Goal: Task Accomplishment & Management: Manage account settings

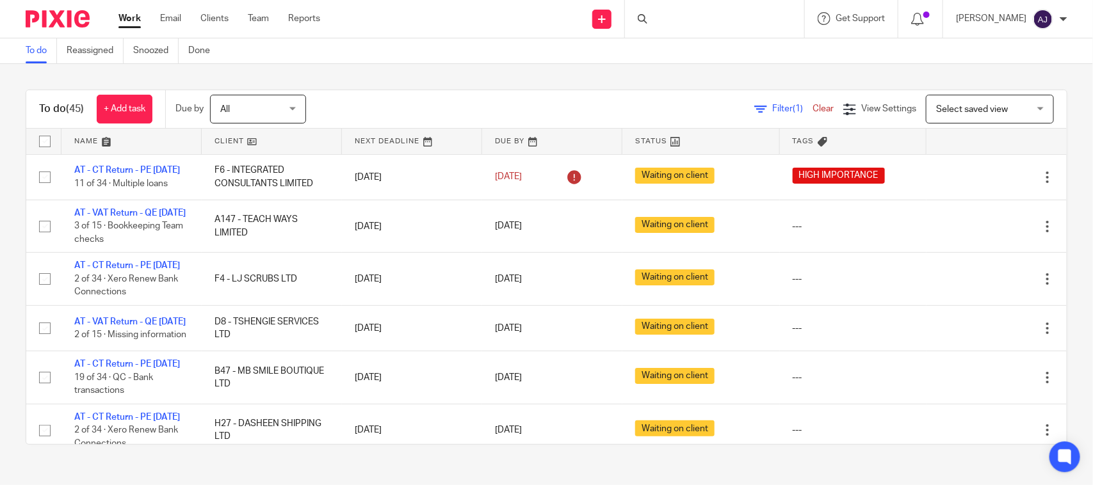
click at [610, 81] on div "To do (45) + Add task Due by All All Today Tomorrow This week Next week This mo…" at bounding box center [546, 267] width 1093 height 407
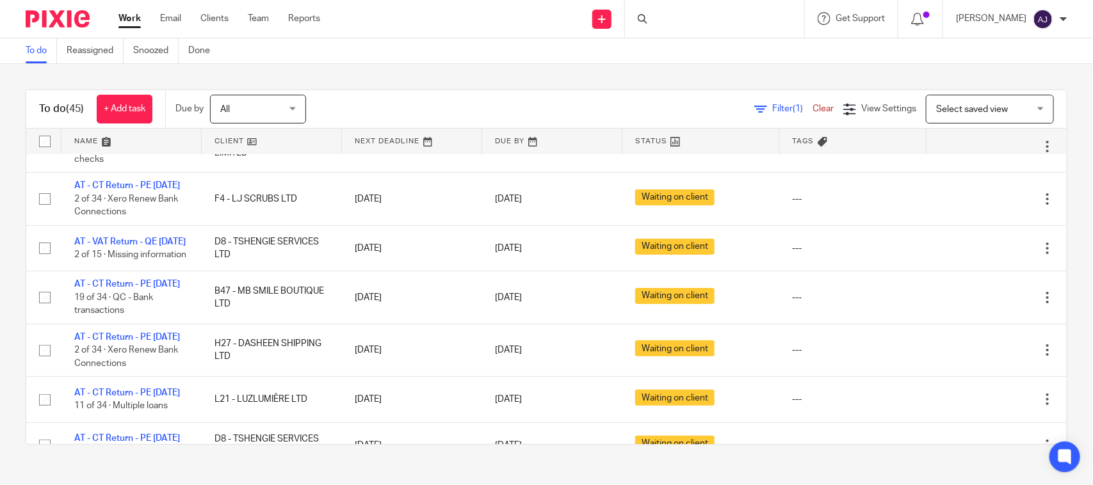
scroll to position [320, 0]
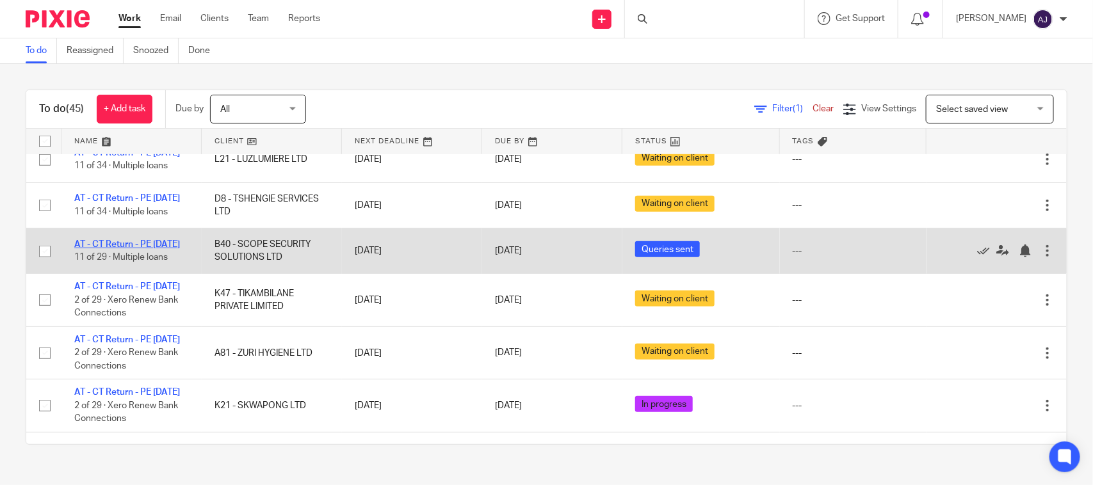
click at [147, 249] on link "AT - CT Return - PE [DATE]" at bounding box center [127, 244] width 106 height 9
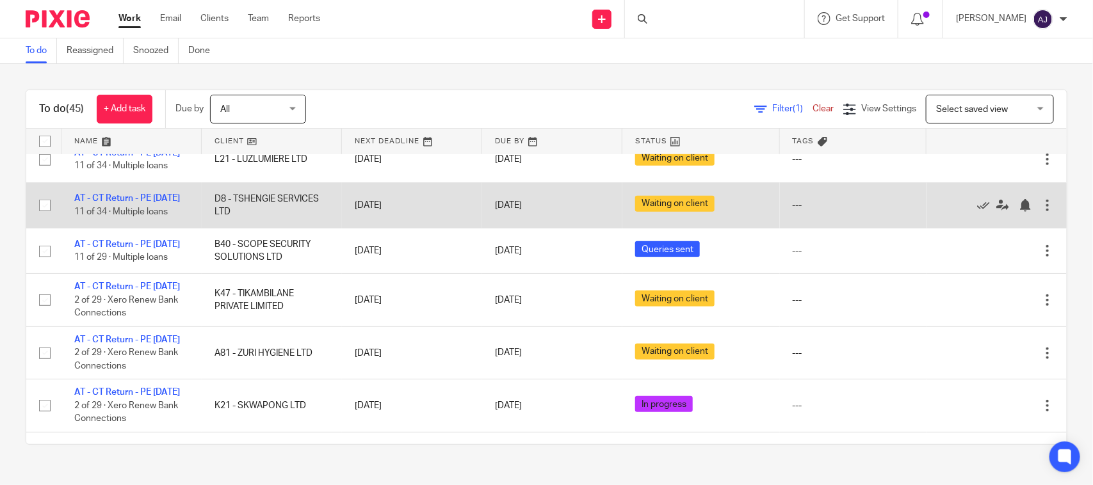
scroll to position [0, 0]
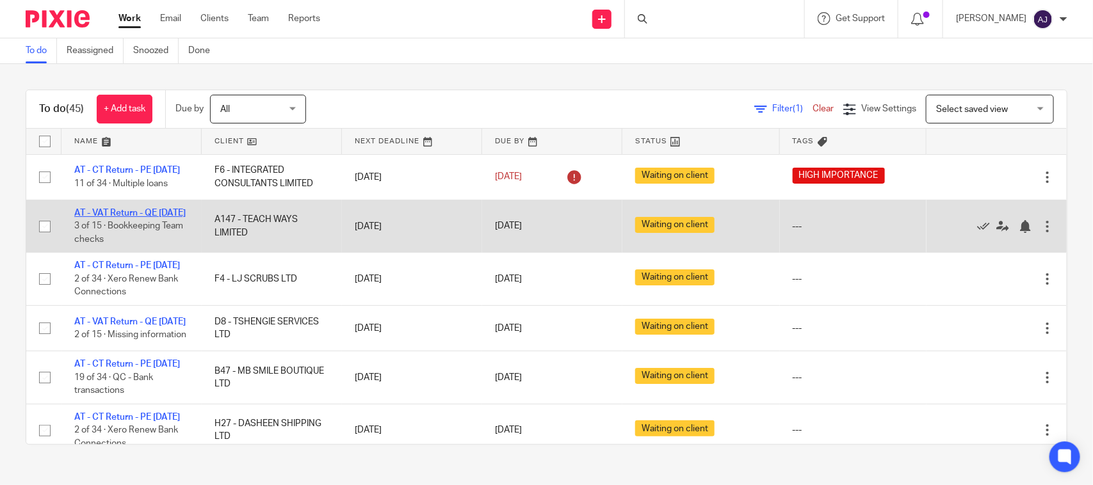
click at [122, 218] on link "AT - VAT Return - QE 31-08-2025" at bounding box center [129, 213] width 111 height 9
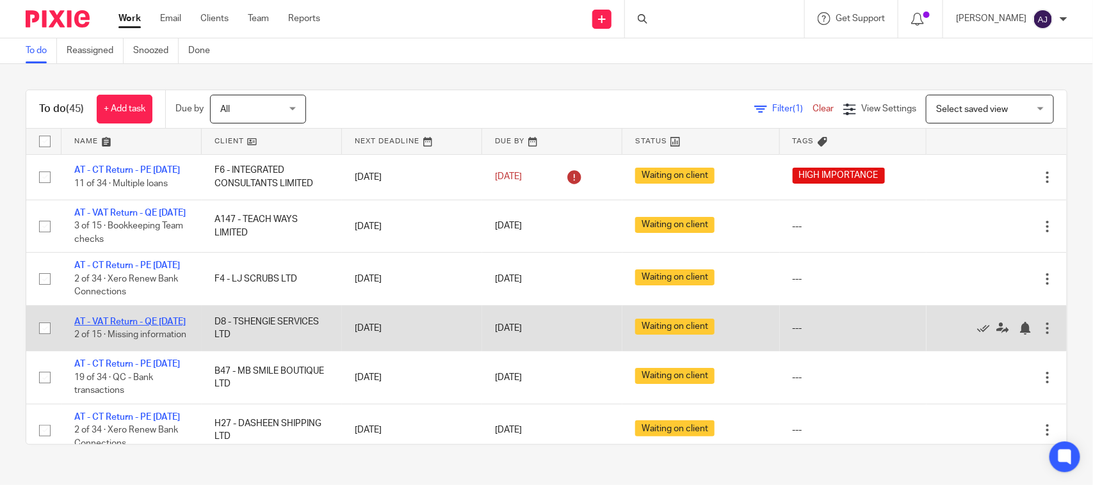
click at [115, 327] on link "AT - VAT Return - QE 31-08-2025" at bounding box center [129, 322] width 111 height 9
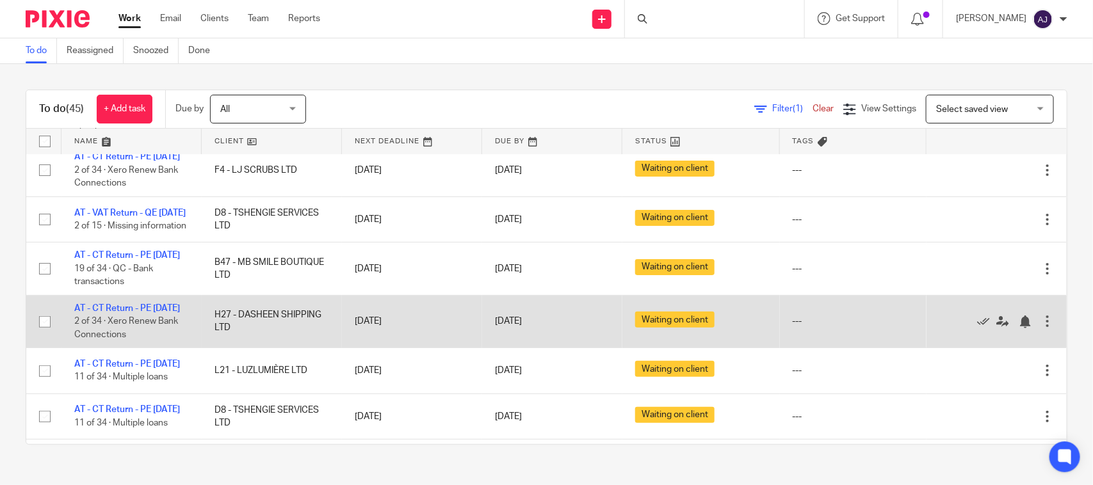
scroll to position [160, 0]
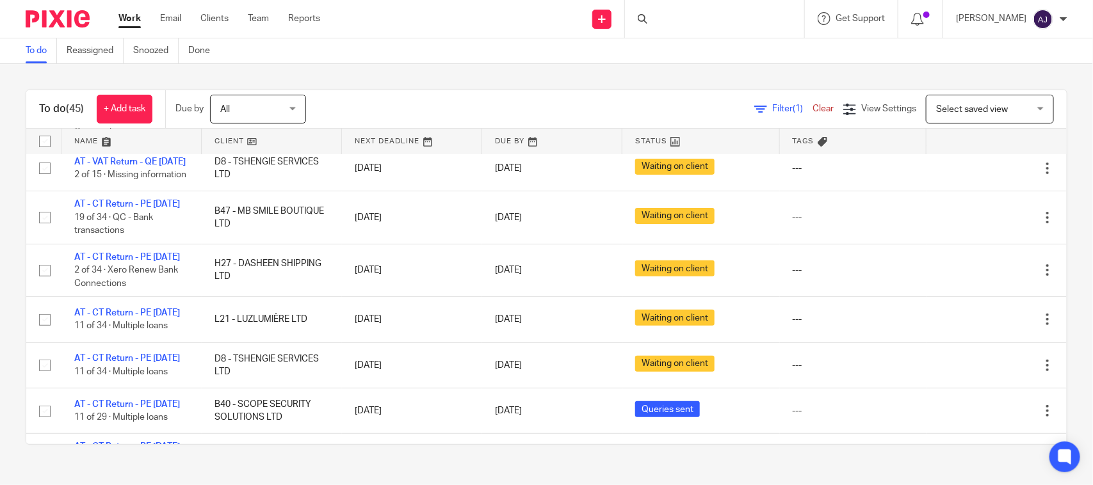
click at [428, 78] on div "To do (45) + Add task Due by All All Today Tomorrow This week Next week This mo…" at bounding box center [546, 267] width 1093 height 407
click at [345, 88] on div "To do (45) + Add task Due by All All Today Tomorrow This week Next week This mo…" at bounding box center [546, 267] width 1093 height 407
click at [893, 82] on div "To do (45) + Add task Due by All All Today Tomorrow This week Next week This mo…" at bounding box center [546, 267] width 1093 height 407
click at [567, 81] on div "To do (45) + Add task Due by All All Today Tomorrow This week Next week This mo…" at bounding box center [546, 267] width 1093 height 407
click at [519, 53] on div "To do Reassigned Snoozed Done" at bounding box center [546, 51] width 1093 height 26
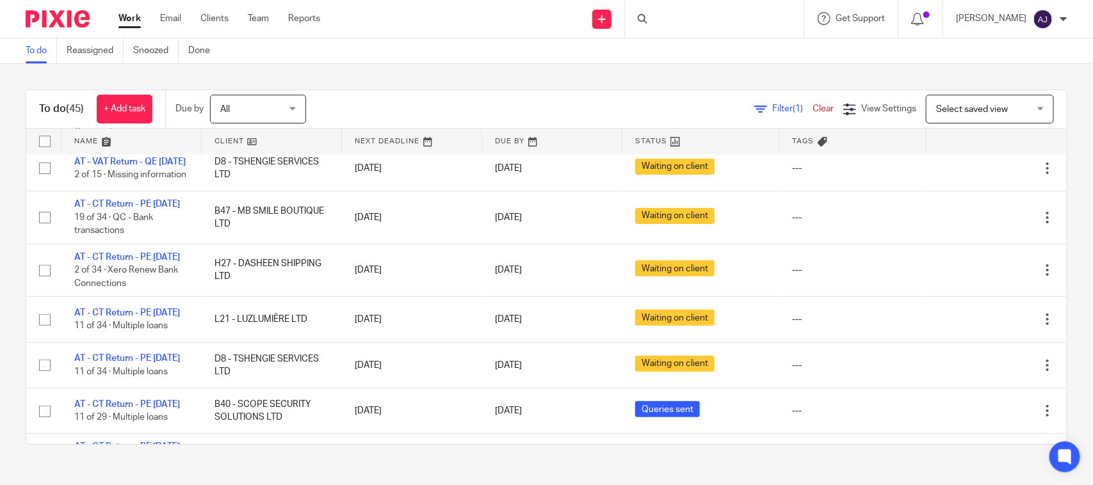
click at [549, 48] on div "To do Reassigned Snoozed Done" at bounding box center [546, 51] width 1093 height 26
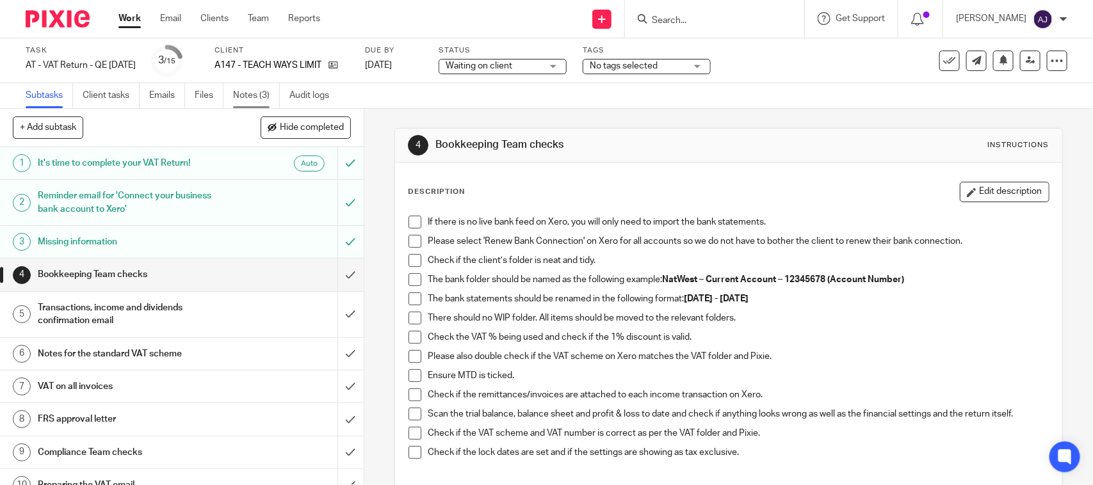
click at [255, 104] on link "Notes (3)" at bounding box center [256, 95] width 47 height 25
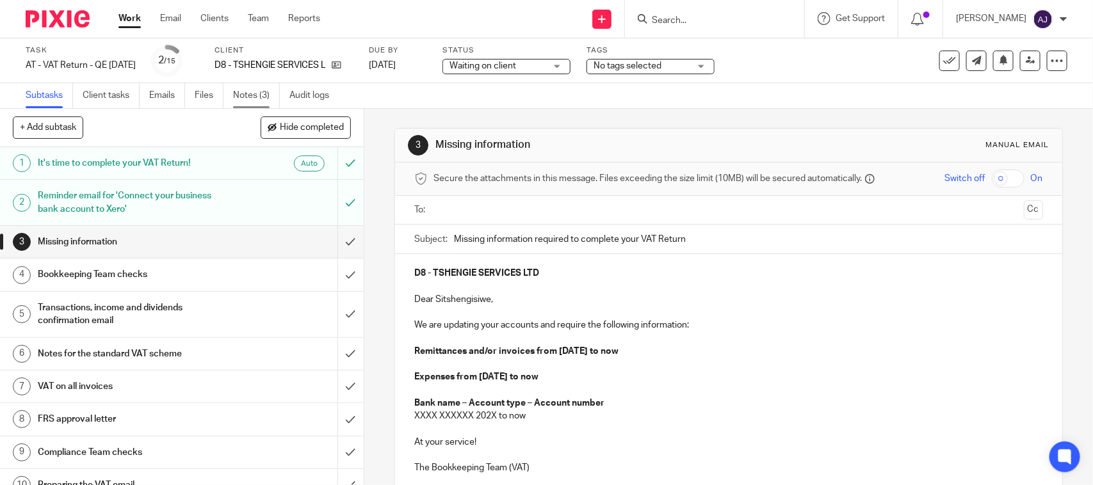
click at [263, 94] on link "Notes (3)" at bounding box center [256, 95] width 47 height 25
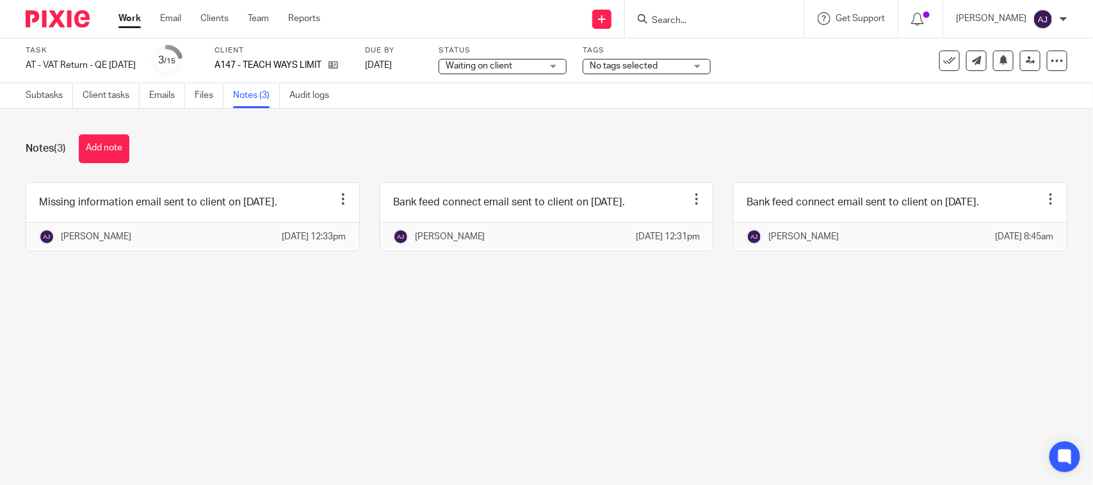
click at [385, 119] on div "Notes (3) Add note Missing information email sent to client on [DATE]. Edit not…" at bounding box center [546, 203] width 1093 height 188
click at [586, 350] on main "Task AT - VAT Return - QE 31-08-2025 Save AT - VAT Return - QE 31-08-2025 2 /15…" at bounding box center [546, 242] width 1093 height 485
click at [445, 158] on div "Notes (3) Add note" at bounding box center [547, 149] width 1042 height 29
click at [340, 108] on div "Subtasks Client tasks Emails Files Notes (3) Audit logs" at bounding box center [546, 96] width 1093 height 26
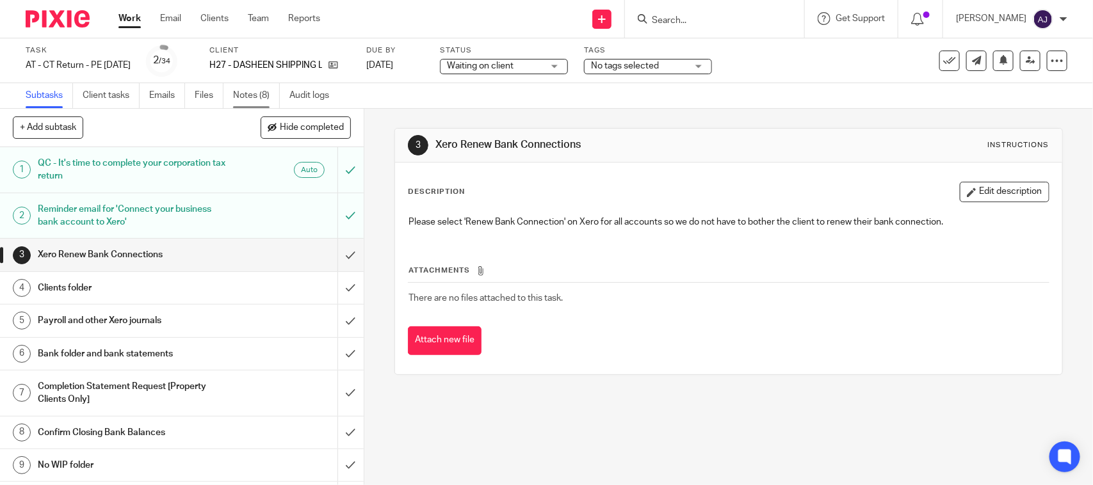
click at [252, 94] on link "Notes (8)" at bounding box center [256, 95] width 47 height 25
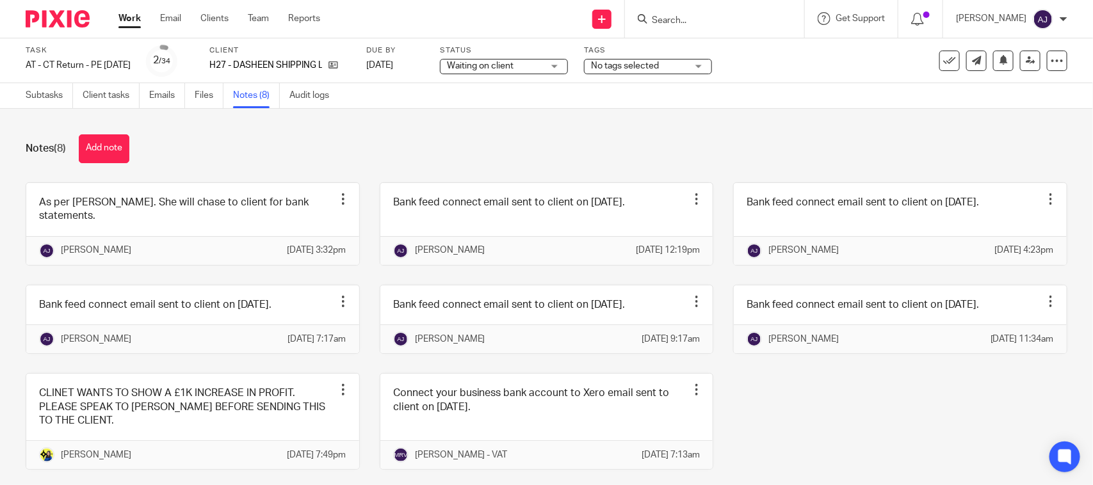
click at [798, 70] on div "Task AT - CT Return - PE 31-01-2025 Save AT - CT Return - PE 31-01-2025 2 /34 C…" at bounding box center [460, 60] width 868 height 31
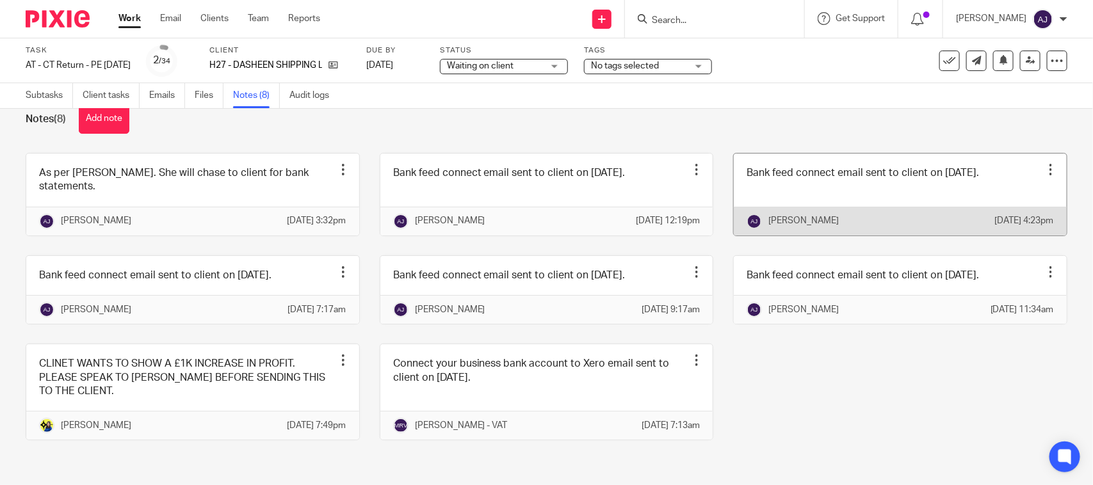
scroll to position [58, 0]
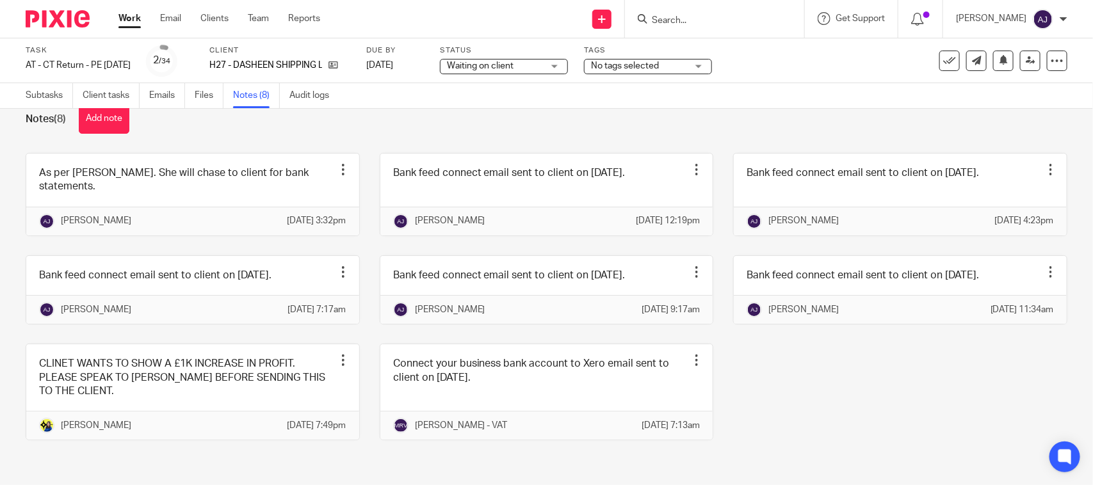
click at [885, 391] on div "As per Bobo. She will chase to client for bank statements. Edit note Delete not…" at bounding box center [537, 306] width 1062 height 307
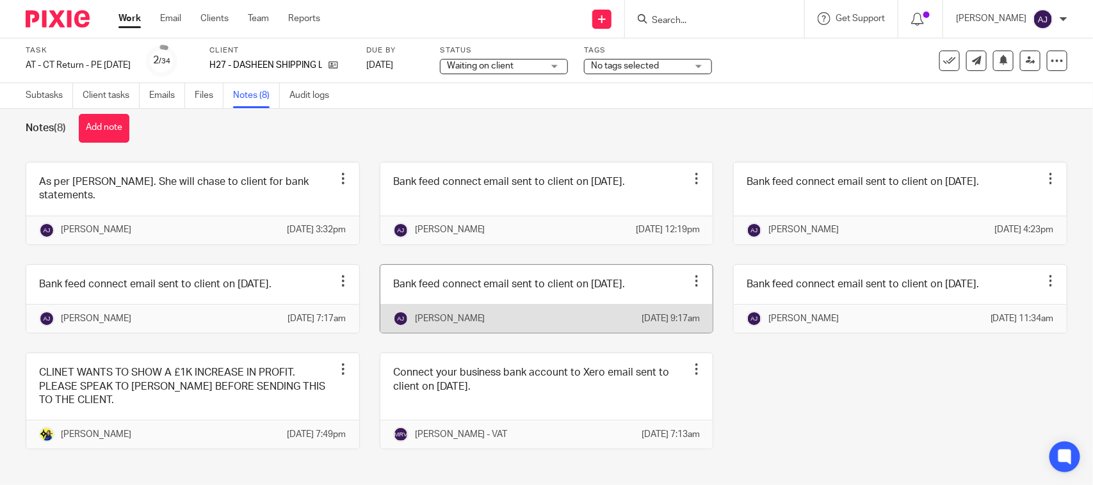
scroll to position [0, 0]
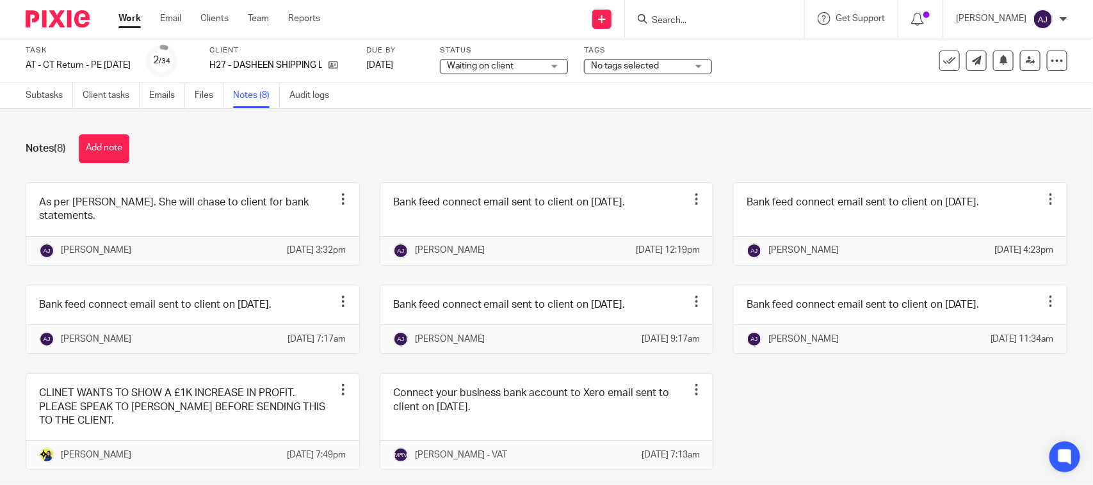
click at [463, 161] on div "Notes (8) Add note" at bounding box center [547, 149] width 1042 height 29
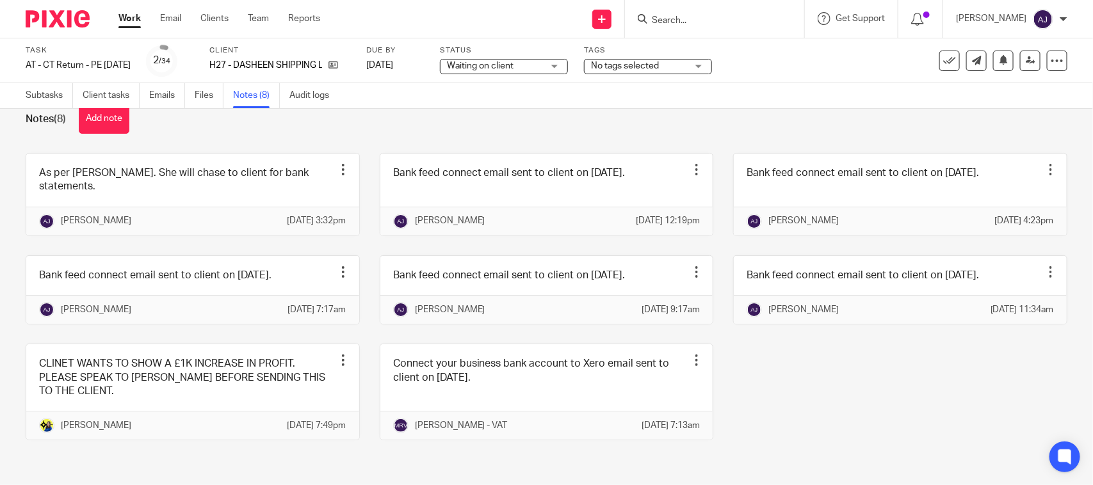
click at [803, 373] on div "As per Bobo. She will chase to client for bank statements. Edit note Delete not…" at bounding box center [537, 306] width 1062 height 307
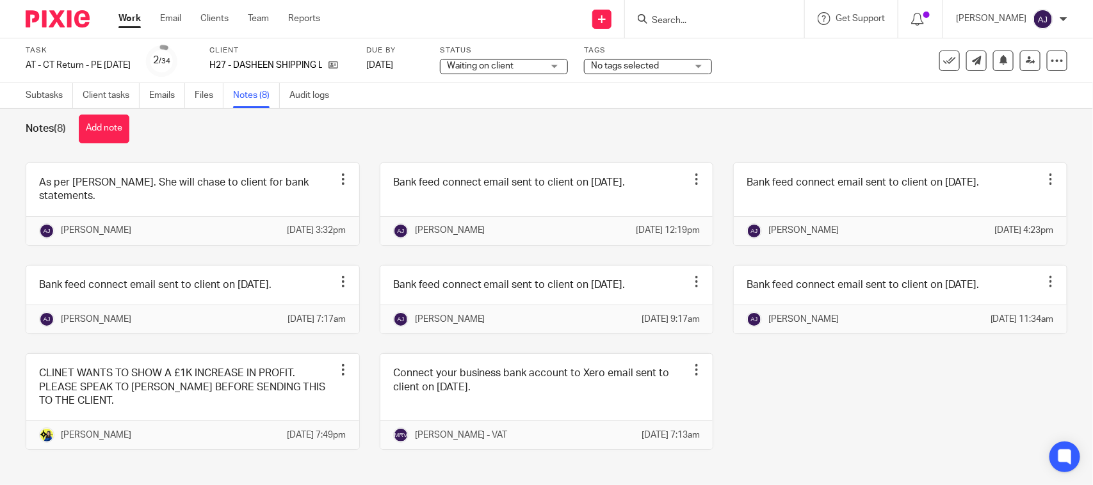
scroll to position [0, 0]
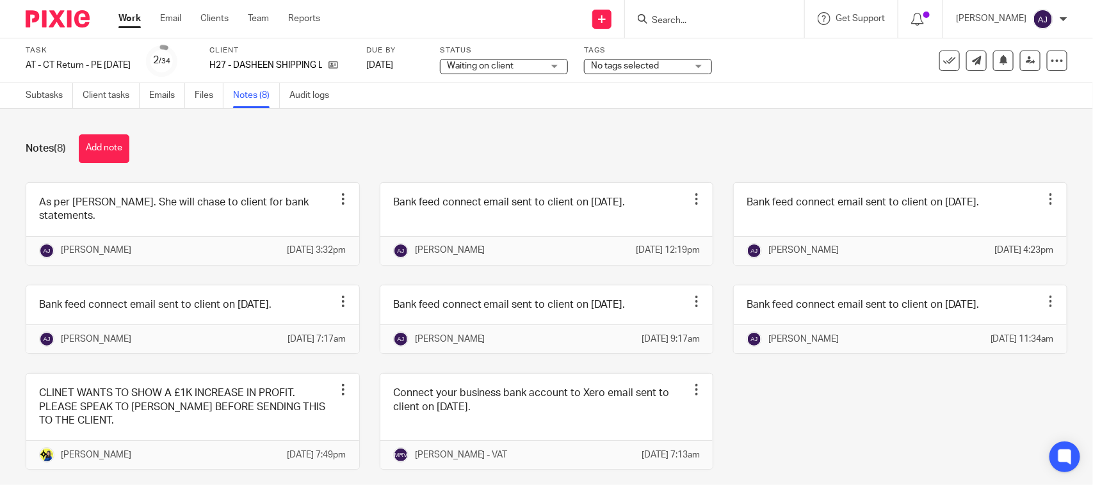
click at [799, 409] on div "As per Bobo. She will chase to client for bank statements. Edit note Delete not…" at bounding box center [537, 336] width 1062 height 307
click at [860, 414] on div "As per Bobo. She will chase to client for bank statements. Edit note Delete not…" at bounding box center [537, 336] width 1062 height 307
click at [870, 159] on div "Notes (8) Add note" at bounding box center [547, 149] width 1042 height 29
click at [761, 154] on div "Notes (8) Add note" at bounding box center [547, 149] width 1042 height 29
click at [306, 129] on div "Notes (8) Add note As per Bobo. She will chase to client for bank statements. E…" at bounding box center [546, 297] width 1093 height 377
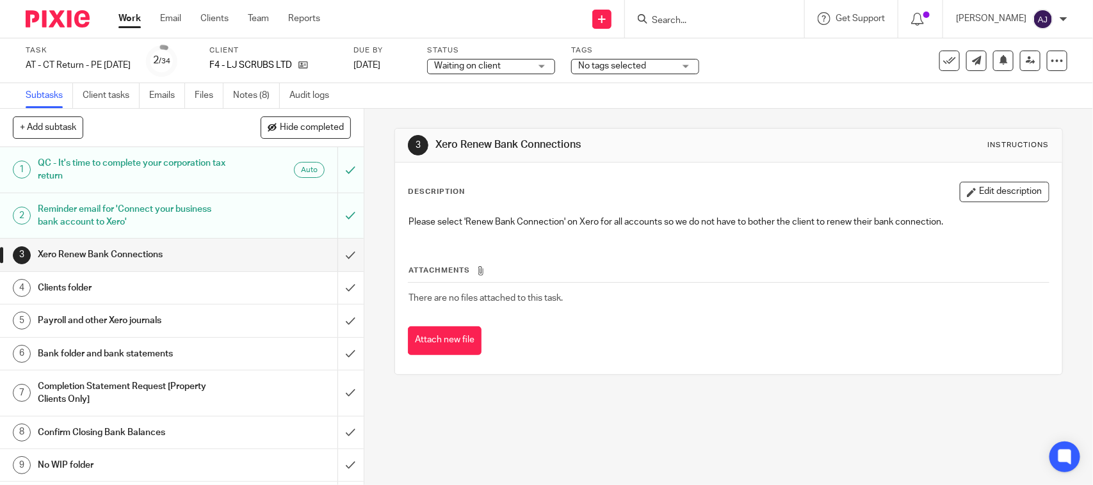
click at [565, 90] on div "Subtasks Client tasks Emails Files Notes (8) Audit logs" at bounding box center [546, 96] width 1093 height 26
click at [655, 100] on div "Subtasks Client tasks Emails Files Notes (8) Audit logs" at bounding box center [546, 96] width 1093 height 26
click at [248, 98] on link "Notes (8)" at bounding box center [256, 95] width 47 height 25
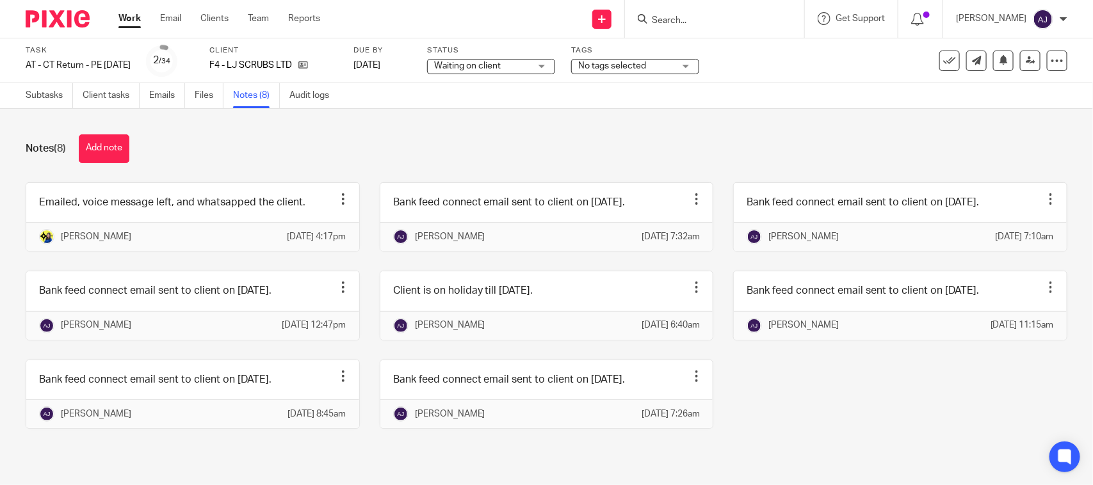
click at [394, 125] on div "Notes (8) Add note Emailed, voice message left, and whatsapped the client. Edit…" at bounding box center [546, 291] width 1093 height 365
click at [386, 122] on div "Notes (8) Add note Emailed, voice message left, and whatsapped the client. Edit…" at bounding box center [546, 291] width 1093 height 365
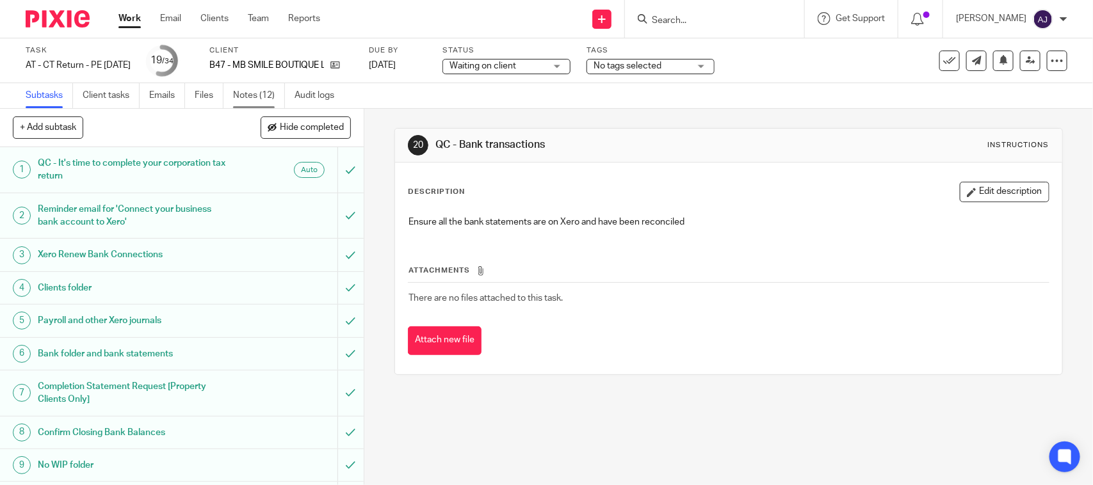
click at [247, 94] on link "Notes (12)" at bounding box center [259, 95] width 52 height 25
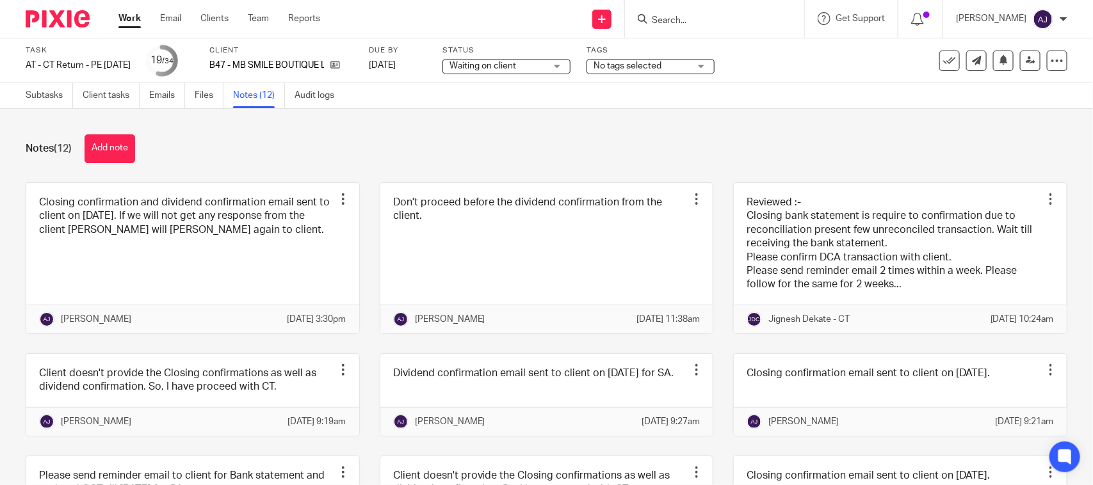
click at [359, 138] on div "Notes (12) Add note" at bounding box center [547, 149] width 1042 height 29
click at [338, 161] on div "Notes (12) Add note" at bounding box center [547, 149] width 1042 height 29
click at [309, 96] on link "Audit logs" at bounding box center [319, 95] width 49 height 25
click at [368, 129] on div "Notes (12) Add note Closing confirmation and dividend confirmation email sent t…" at bounding box center [546, 297] width 1093 height 377
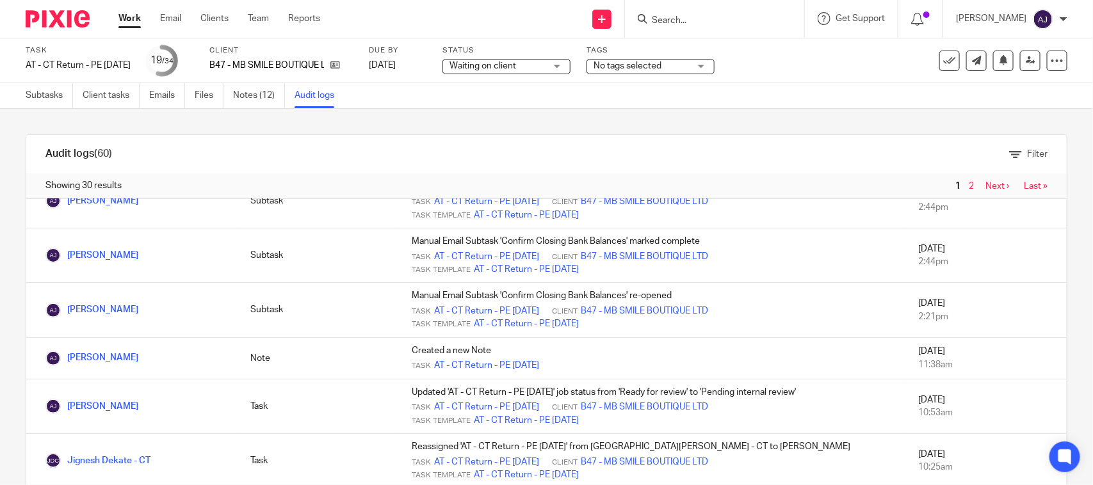
scroll to position [80, 0]
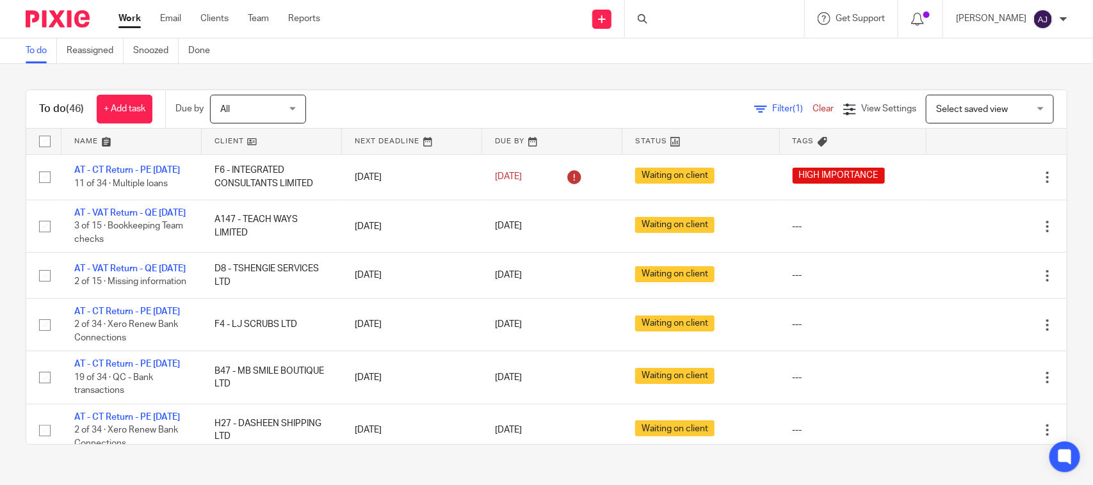
click at [594, 77] on div "To do (46) + Add task Due by All All Today Tomorrow This week Next week This mo…" at bounding box center [546, 267] width 1093 height 407
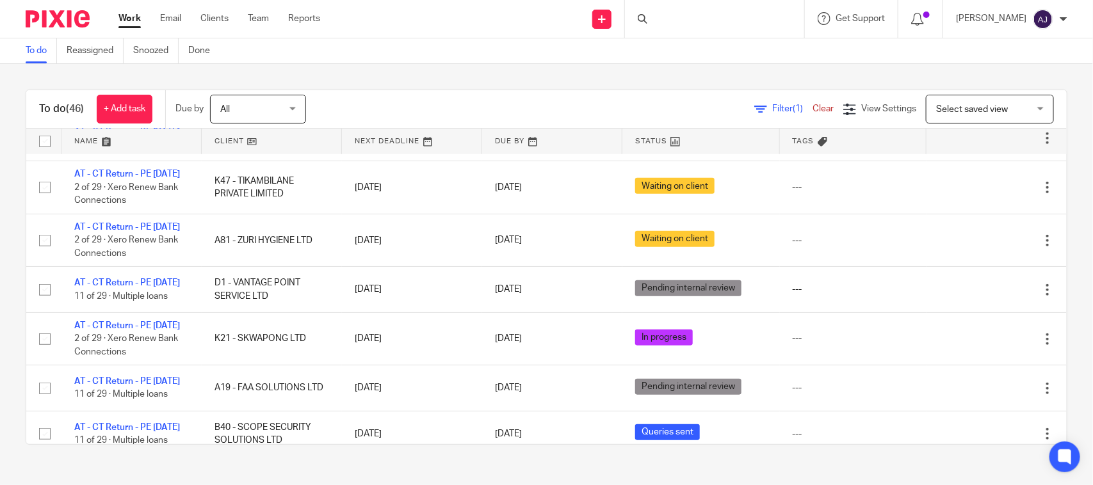
scroll to position [2992, 0]
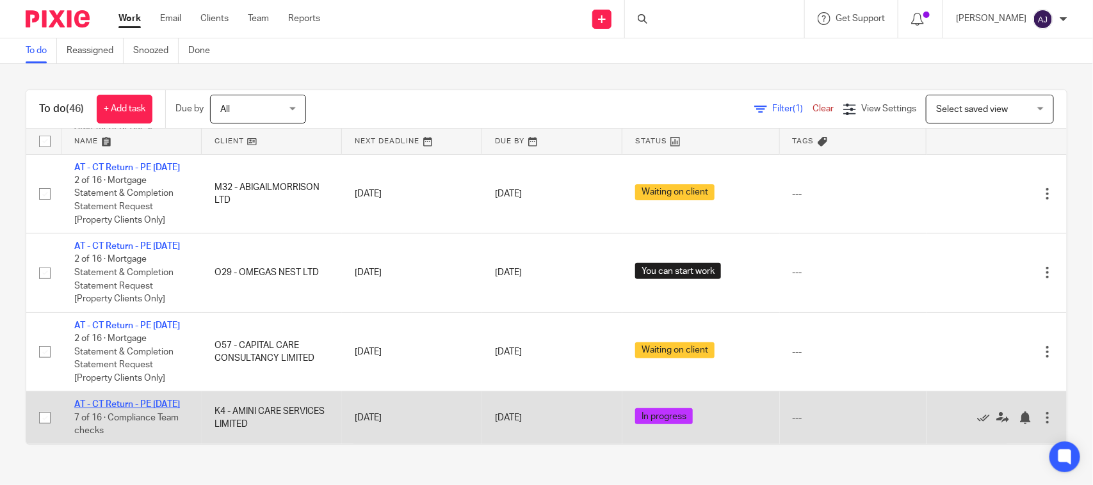
click at [135, 400] on link "AT - CT Return - PE [DATE]" at bounding box center [127, 404] width 106 height 9
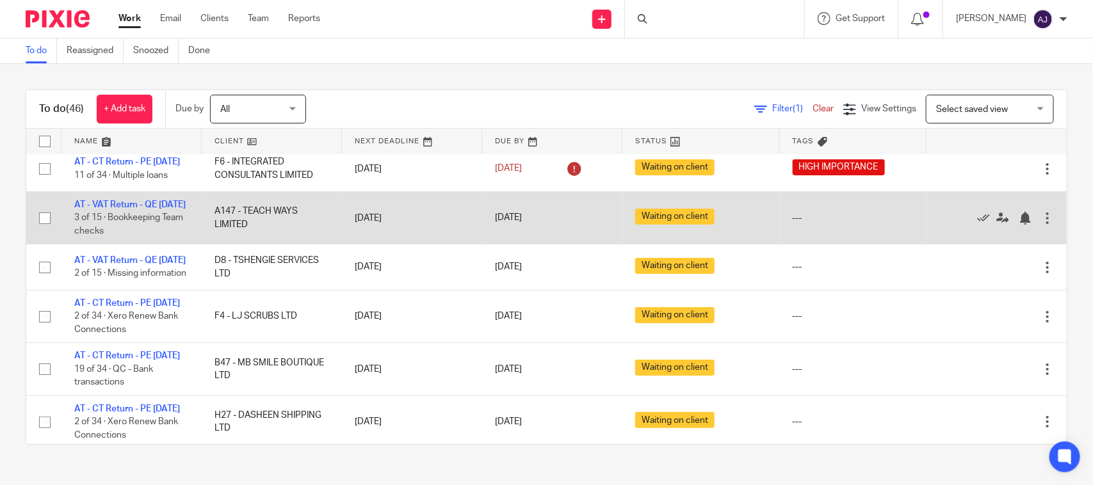
scroll to position [0, 0]
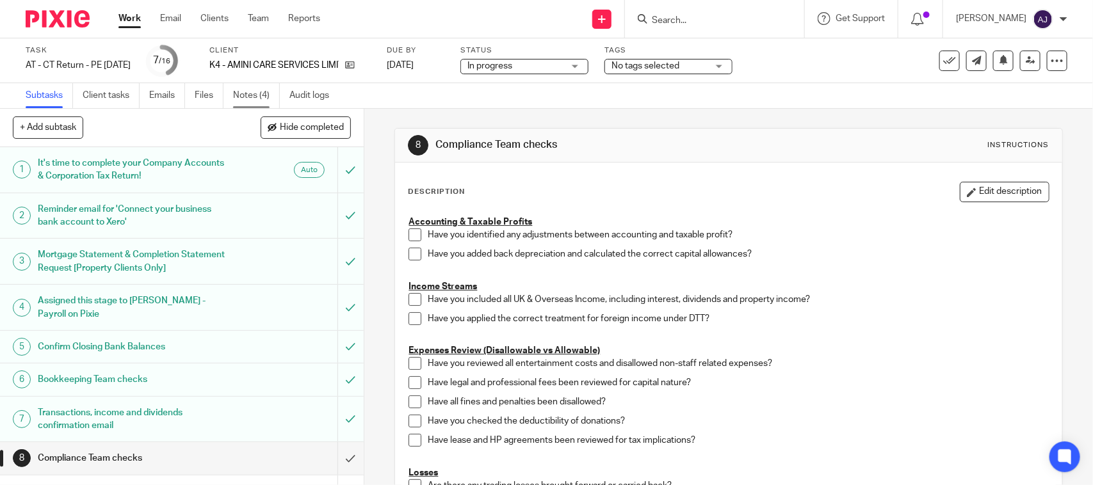
click at [247, 98] on link "Notes (4)" at bounding box center [256, 95] width 47 height 25
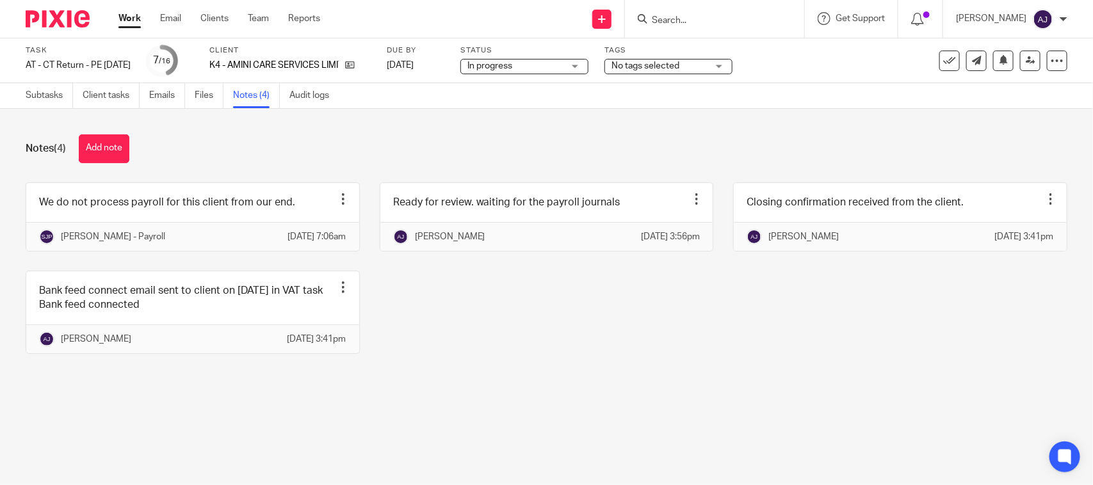
click at [583, 373] on div "We do not process payroll for this client from our end. Edit note Delete note S…" at bounding box center [537, 278] width 1062 height 191
click at [583, 348] on div "We do not process payroll for this client from our end. Edit note Delete note S…" at bounding box center [537, 278] width 1062 height 191
click at [521, 329] on div "We do not process payroll for this client from our end. Edit note Delete note S…" at bounding box center [537, 278] width 1062 height 191
click at [562, 69] on span "In progress" at bounding box center [516, 66] width 96 height 13
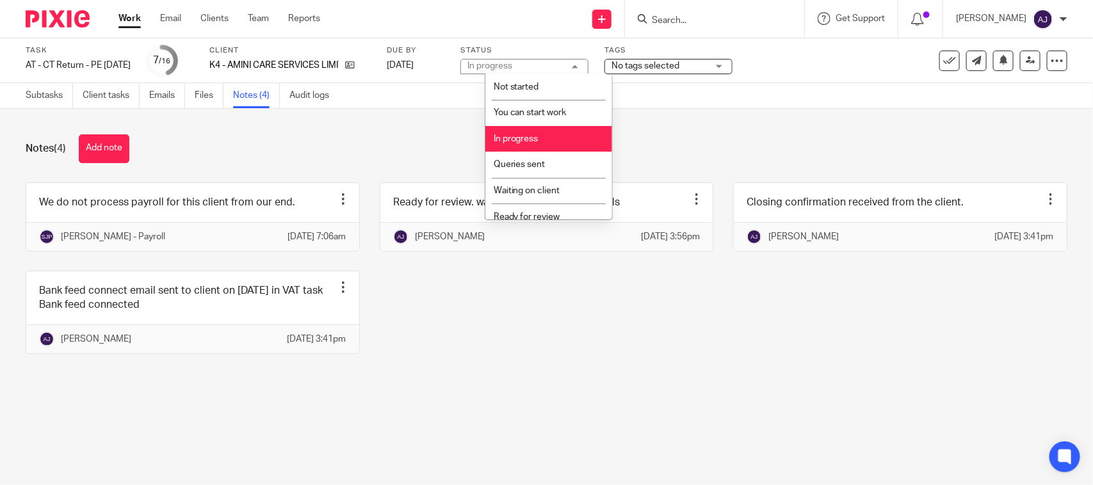
scroll to position [61, 0]
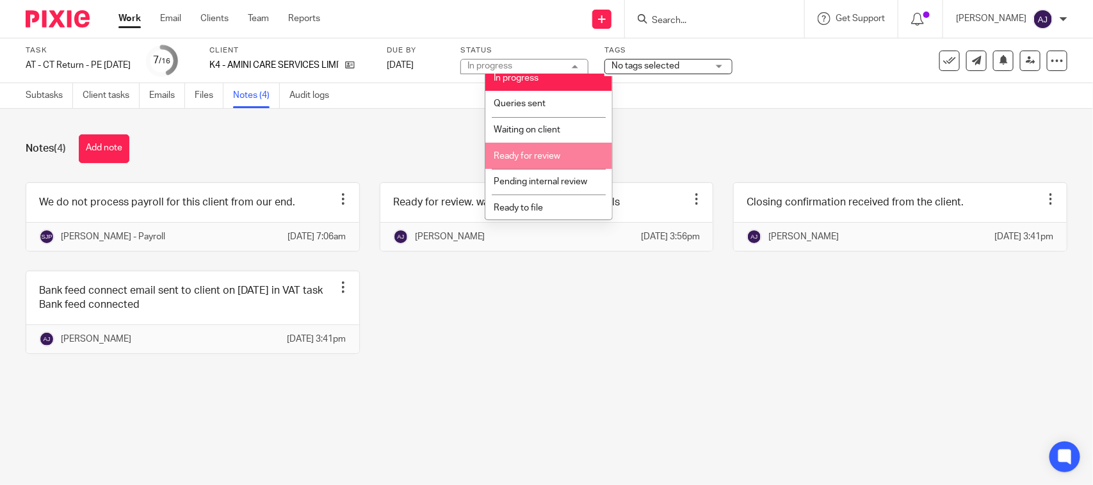
click at [556, 154] on span "Ready for review" at bounding box center [527, 156] width 67 height 9
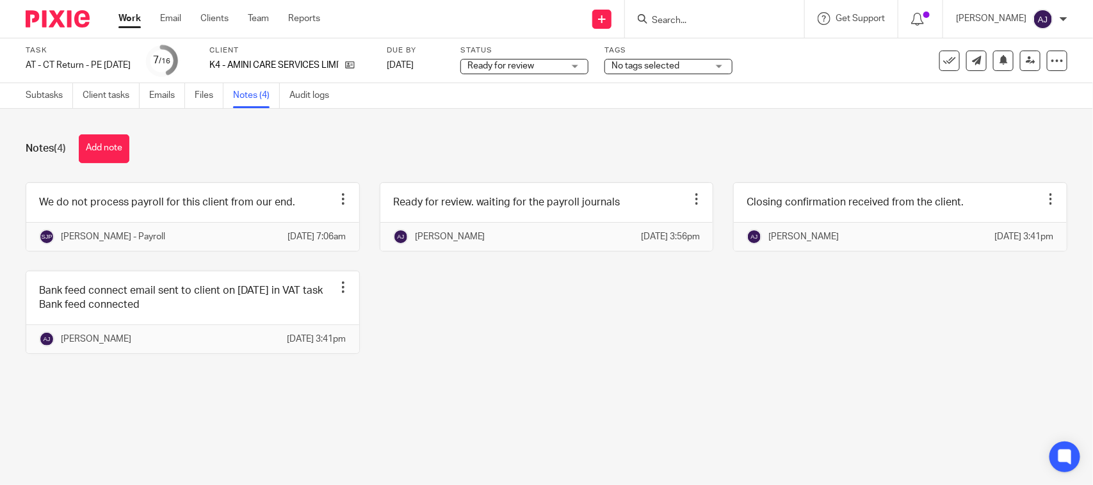
click at [705, 142] on div "Notes (4) Add note" at bounding box center [547, 149] width 1042 height 29
click at [1028, 56] on link at bounding box center [1030, 61] width 20 height 20
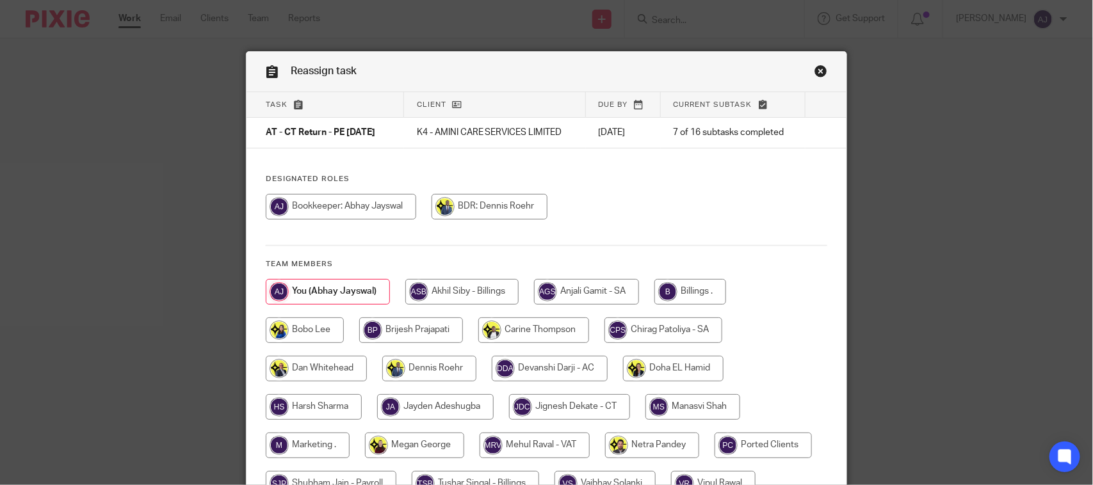
scroll to position [168, 0]
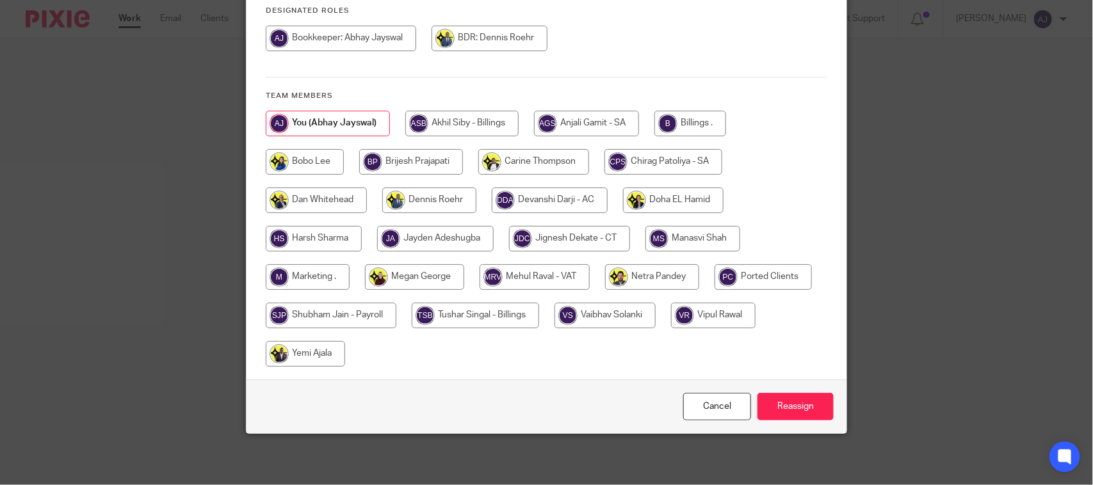
click at [572, 229] on input "radio" at bounding box center [569, 239] width 121 height 26
radio input "true"
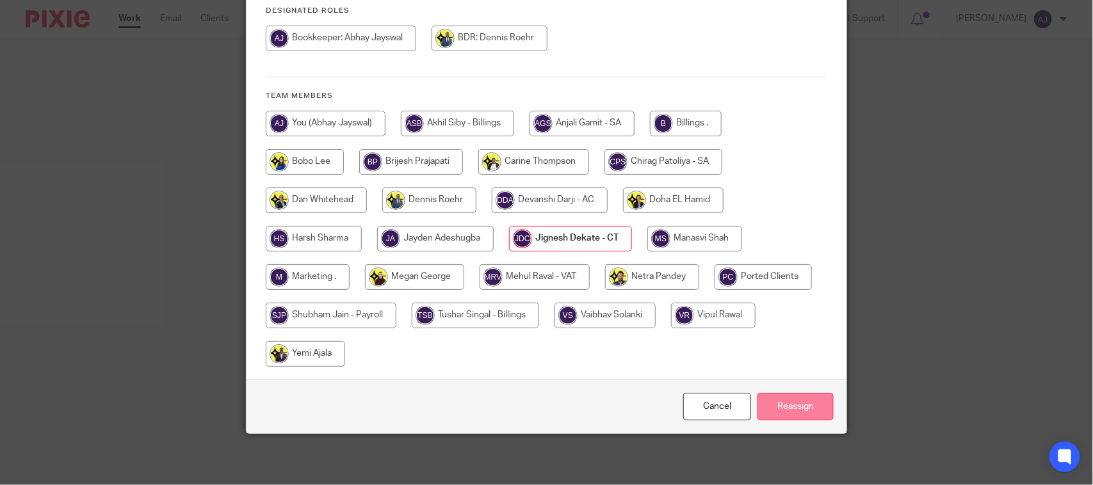
click at [786, 399] on input "Reassign" at bounding box center [796, 407] width 76 height 28
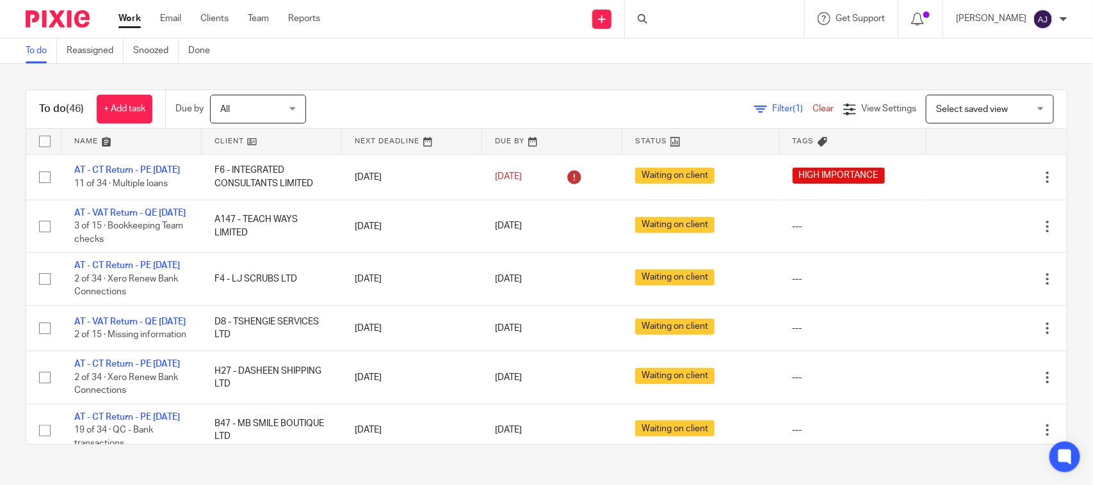
click at [450, 65] on div "To do (46) + Add task Due by All All Today Tomorrow This week Next week This mo…" at bounding box center [546, 267] width 1093 height 407
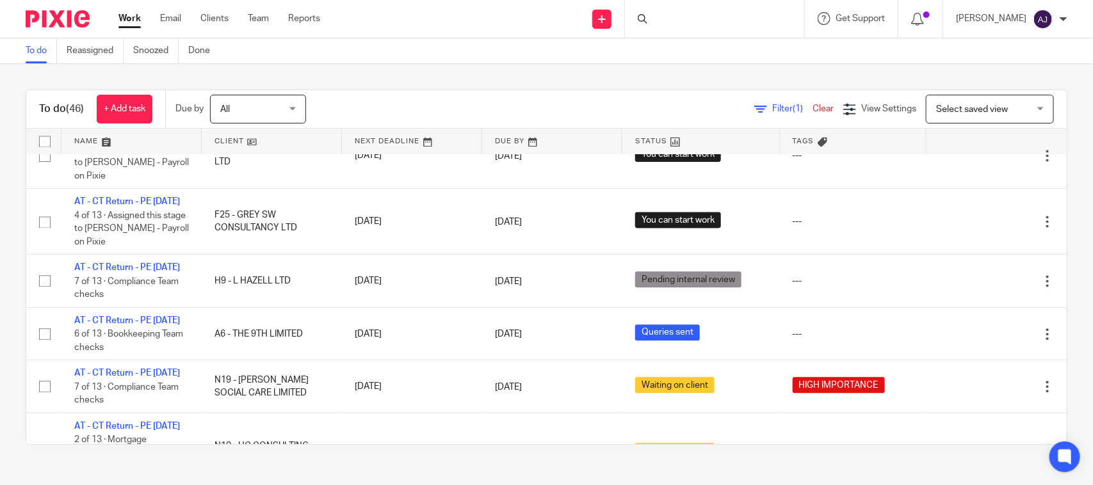
scroll to position [433, 0]
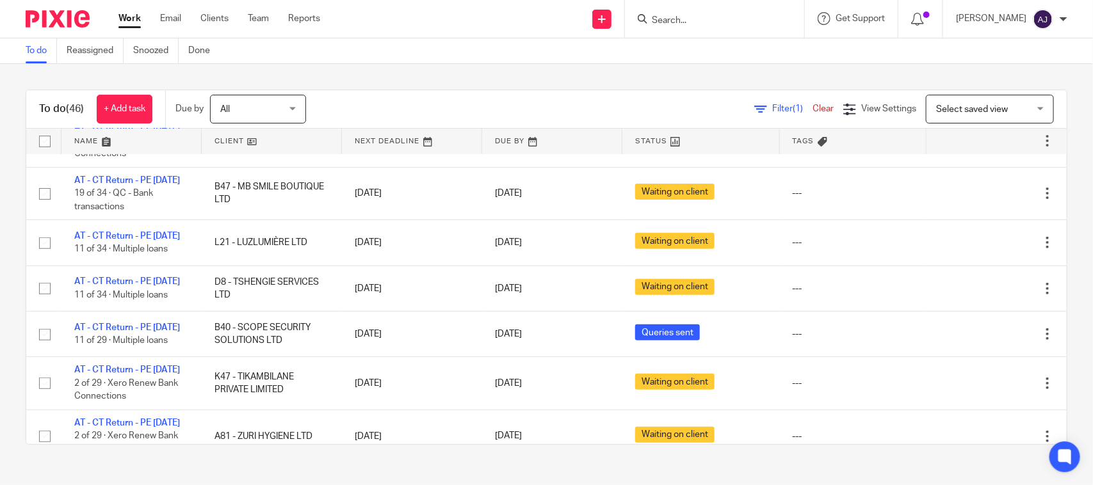
scroll to position [480, 0]
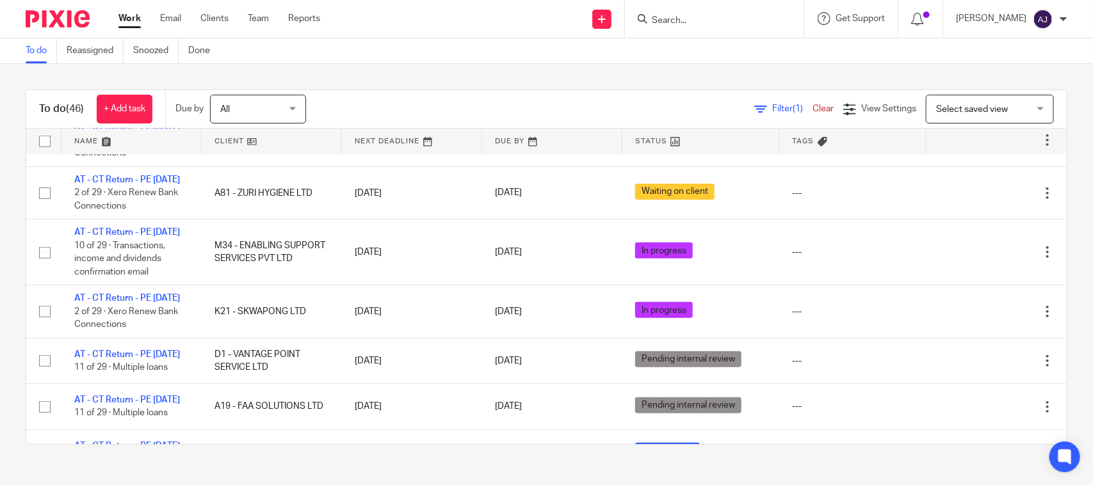
click at [605, 97] on div "Filter (1) Clear View Settings View Settings (1) Filters Clear Save Manage save…" at bounding box center [698, 109] width 738 height 29
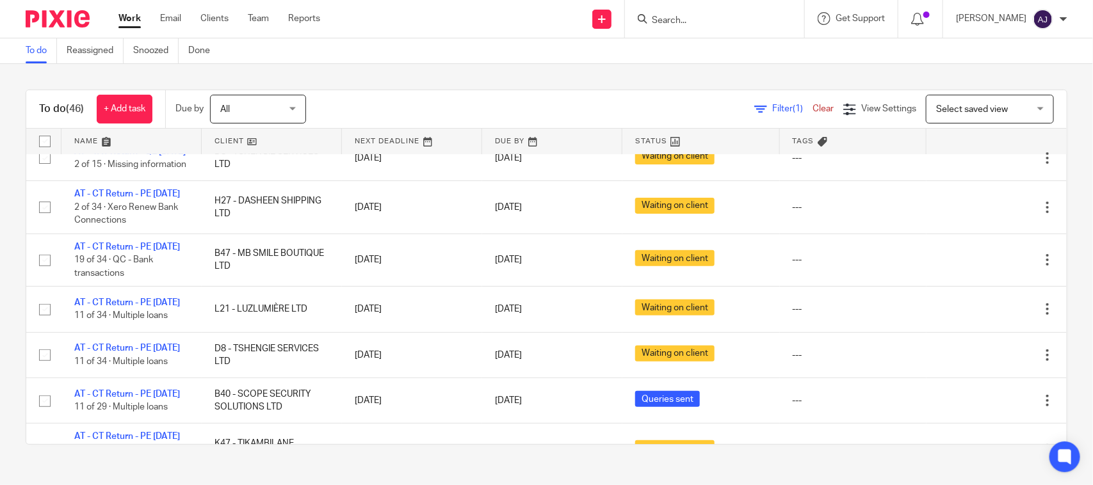
scroll to position [160, 0]
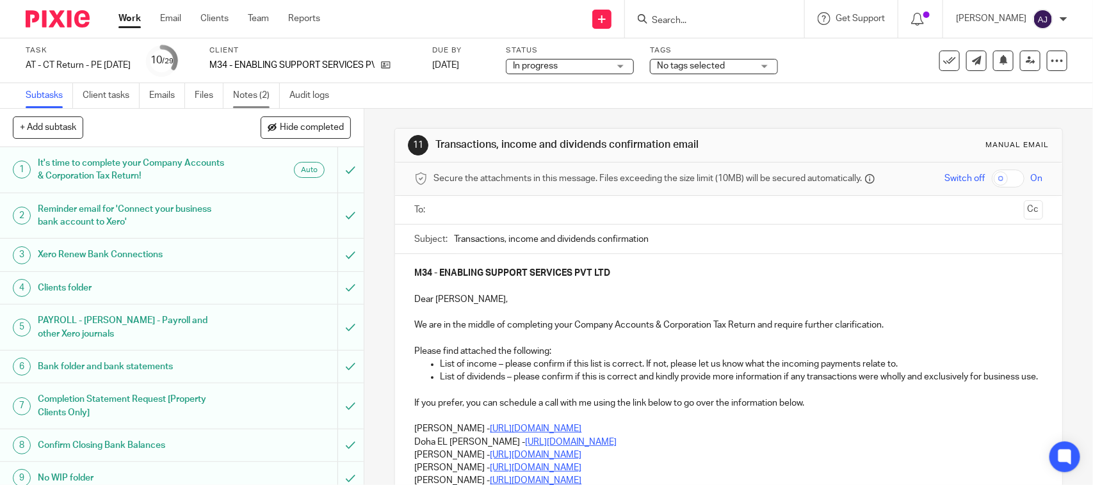
click at [265, 95] on link "Notes (2)" at bounding box center [256, 95] width 47 height 25
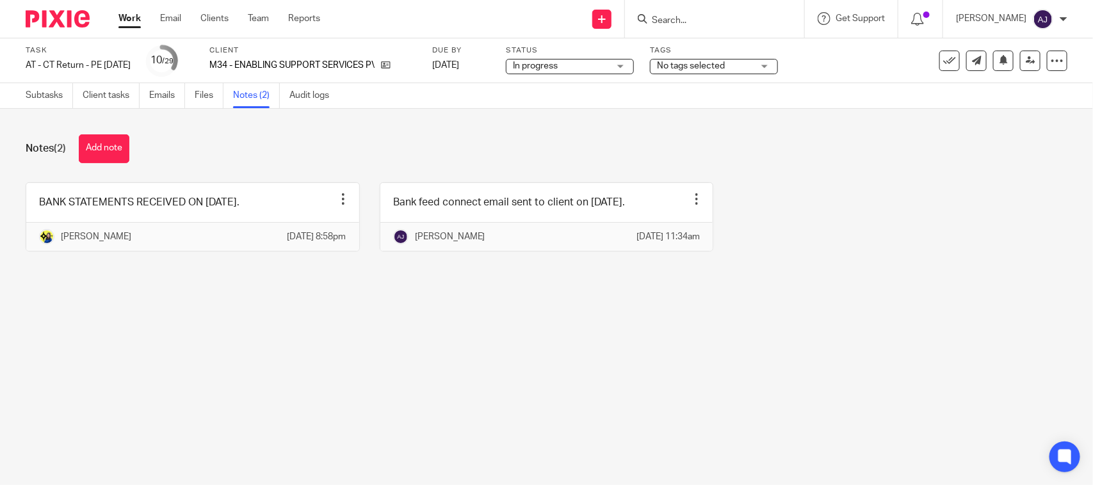
click at [237, 266] on div "BANK STATEMENTS RECEIVED ON [DATE]. Edit note Delete note [PERSON_NAME] [DATE] …" at bounding box center [537, 227] width 1062 height 88
click at [56, 101] on link "Subtasks" at bounding box center [49, 95] width 47 height 25
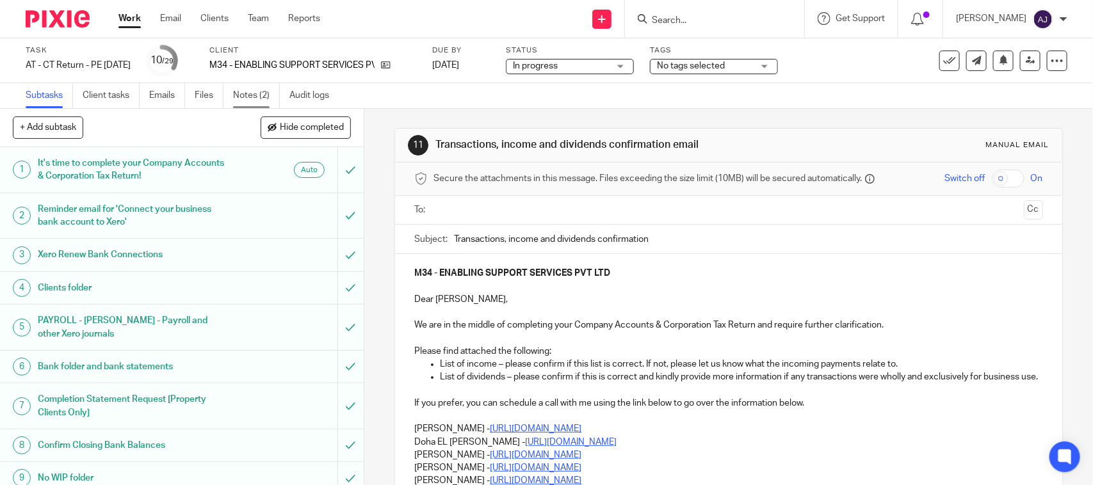
click at [261, 92] on link "Notes (2)" at bounding box center [256, 95] width 47 height 25
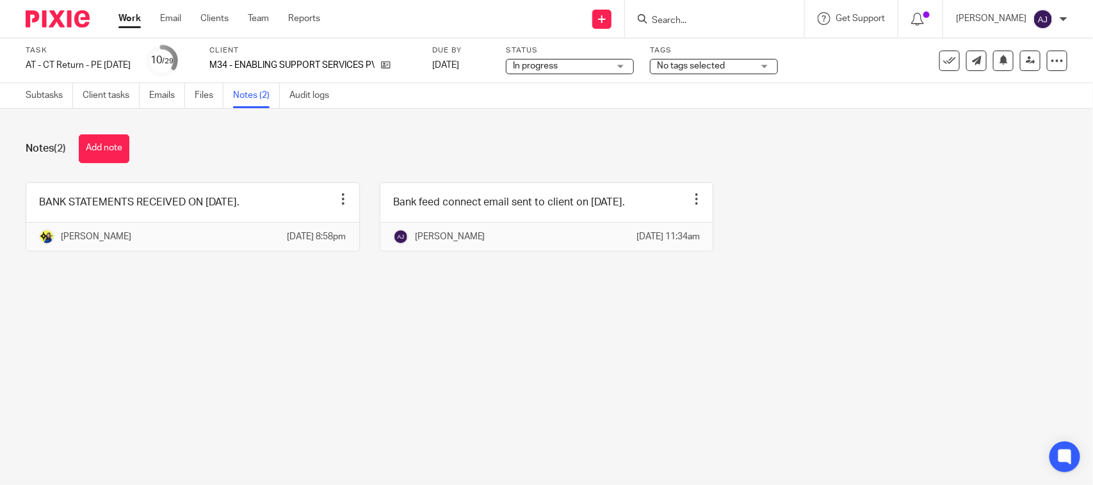
click at [268, 421] on main "Task AT - [GEOGRAPHIC_DATA] Return - PE [DATE] Save AT - [GEOGRAPHIC_DATA] Retu…" at bounding box center [546, 242] width 1093 height 485
click at [54, 97] on link "Subtasks" at bounding box center [49, 95] width 47 height 25
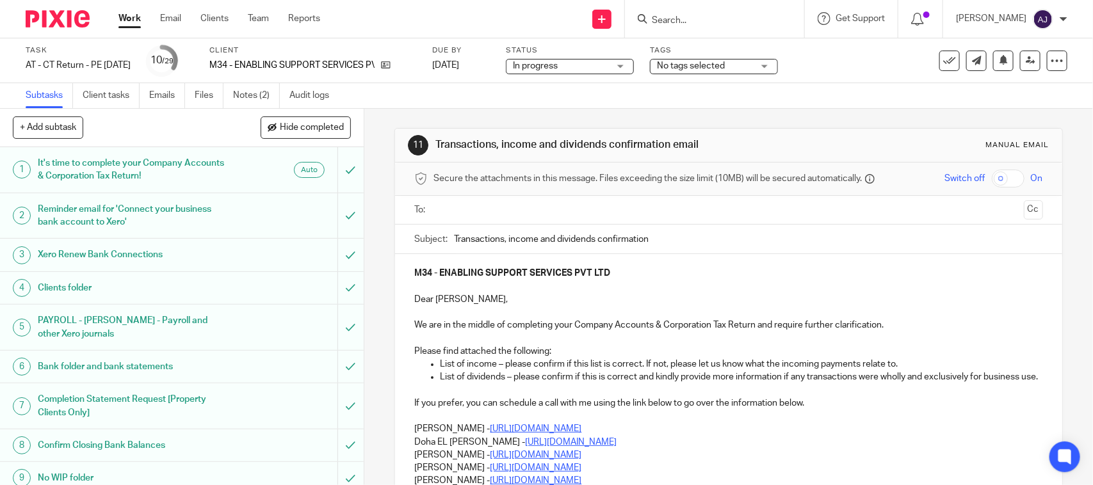
click at [753, 96] on div "Subtasks Client tasks Emails Files Notes (2) Audit logs" at bounding box center [546, 96] width 1093 height 26
click at [245, 95] on link "Notes (2)" at bounding box center [256, 95] width 47 height 25
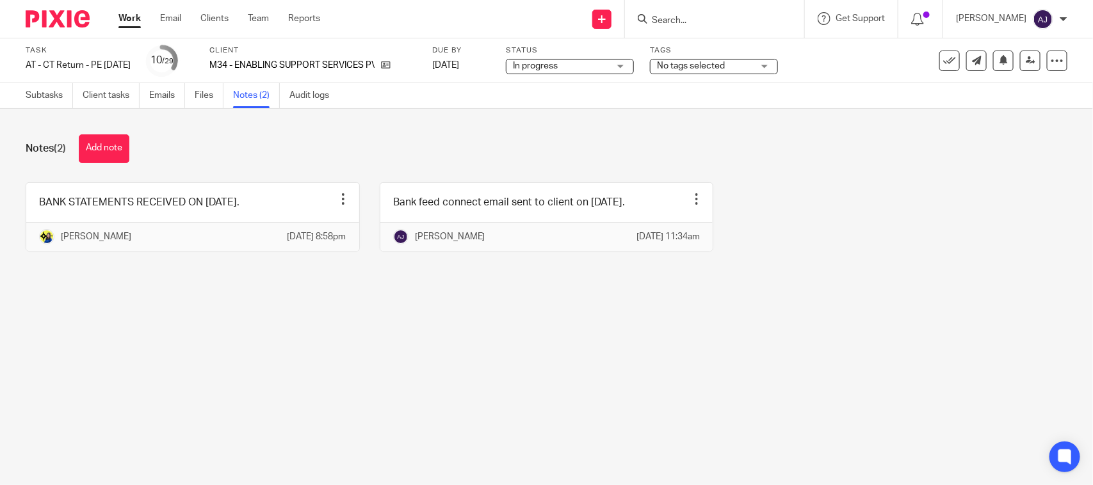
click at [352, 404] on main "Task AT - CT Return - PE 31-03-2025 Save AT - CT Return - PE 31-03-2025 10 /29 …" at bounding box center [546, 242] width 1093 height 485
click at [36, 74] on div "Task AT - CT Return - PE 31-03-2025 Save AT - CT Return - PE 31-03-2025" at bounding box center [78, 60] width 105 height 31
click at [47, 94] on link "Subtasks" at bounding box center [49, 95] width 47 height 25
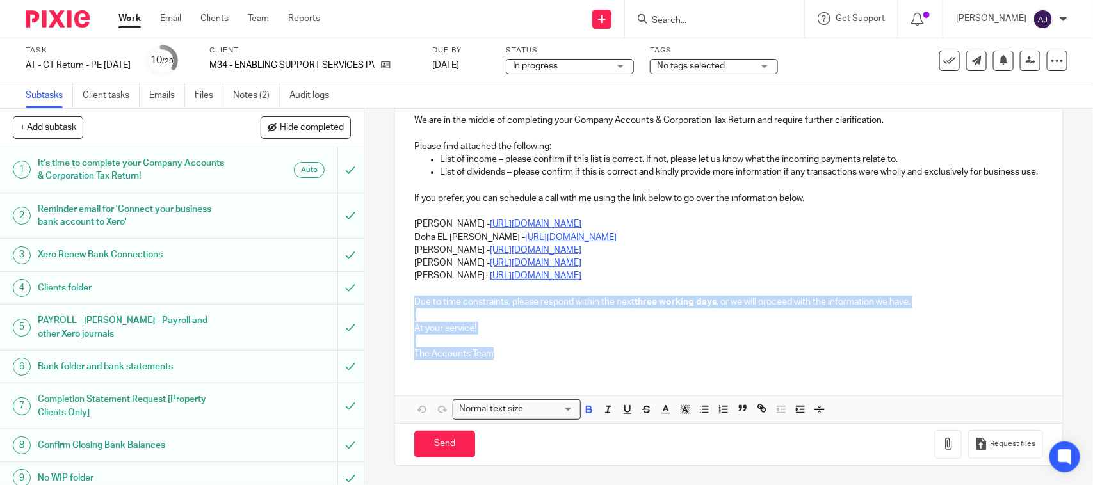
drag, startPoint x: 501, startPoint y: 356, endPoint x: 404, endPoint y: 300, distance: 111.9
click at [404, 300] on div "M34 - ENABLING SUPPORT SERVICES PVT LTD Dear [PERSON_NAME], We are in the middl…" at bounding box center [728, 209] width 667 height 321
click at [504, 336] on p at bounding box center [728, 341] width 628 height 13
drag, startPoint x: 494, startPoint y: 347, endPoint x: 396, endPoint y: 300, distance: 108.9
click at [396, 300] on div "M34 - ENABLING SUPPORT SERVICES PVT LTD Dear [PERSON_NAME], We are in the middl…" at bounding box center [728, 209] width 667 height 321
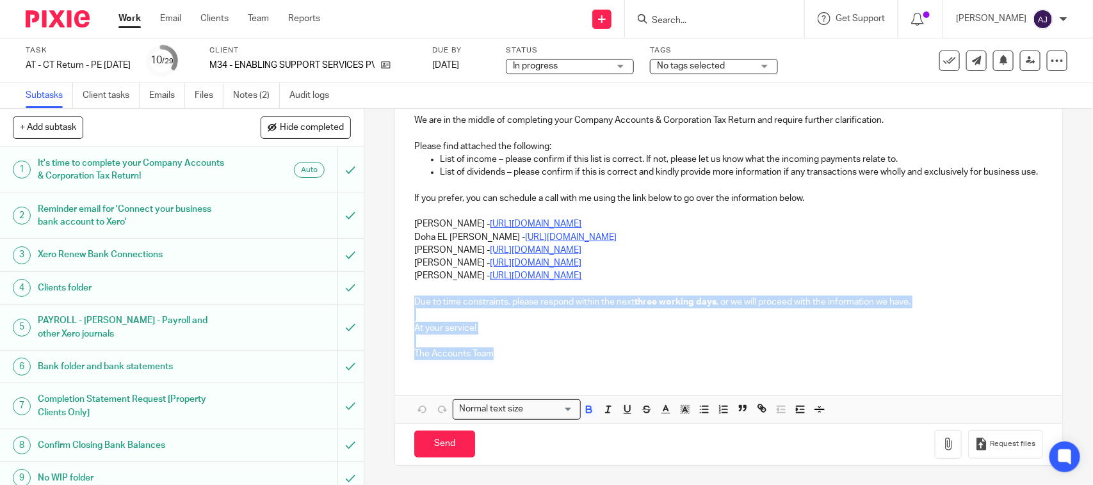
click at [709, 355] on p "The Accounts Team" at bounding box center [728, 354] width 628 height 13
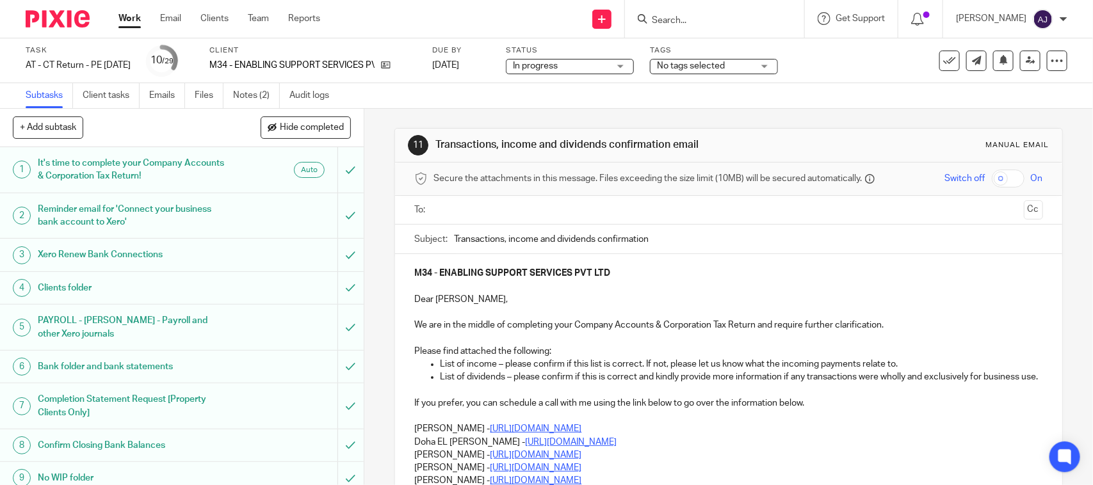
click at [694, 109] on div "11 Transactions, income and dividends confirmation email Manual email Secure th…" at bounding box center [729, 400] width 668 height 582
click at [375, 119] on div "11 Transactions, income and dividends confirmation email Manual email Secure th…" at bounding box center [728, 297] width 729 height 377
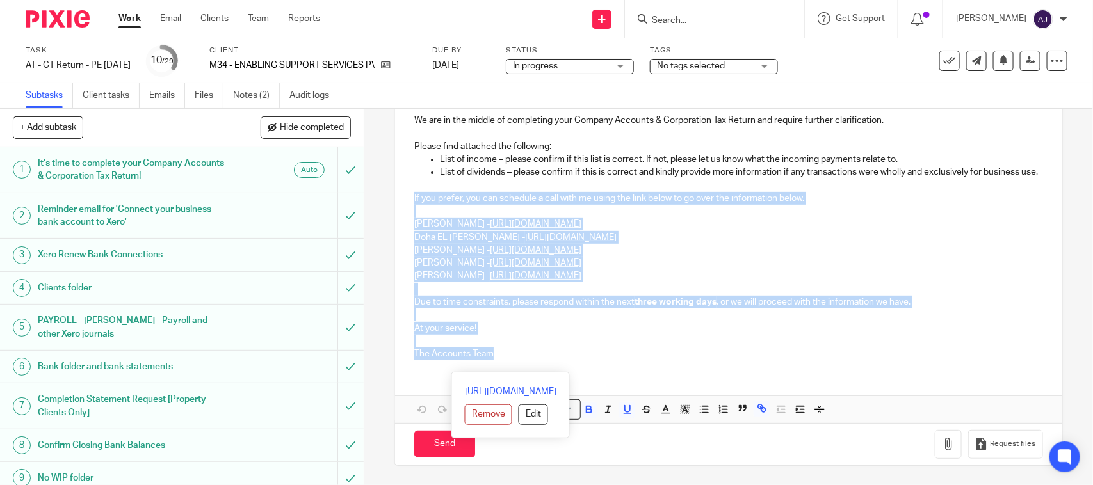
drag, startPoint x: 498, startPoint y: 357, endPoint x: 405, endPoint y: 197, distance: 185.4
click at [405, 197] on div "M34 - ENABLING SUPPORT SERVICES PVT LTD Dear Charles, We are in the middle of c…" at bounding box center [728, 209] width 667 height 321
click at [551, 340] on p at bounding box center [728, 341] width 628 height 13
drag, startPoint x: 520, startPoint y: 357, endPoint x: 402, endPoint y: 193, distance: 202.3
click at [402, 193] on div "M34 - ENABLING SUPPORT SERVICES PVT LTD Dear Charles, We are in the middle of c…" at bounding box center [728, 209] width 667 height 321
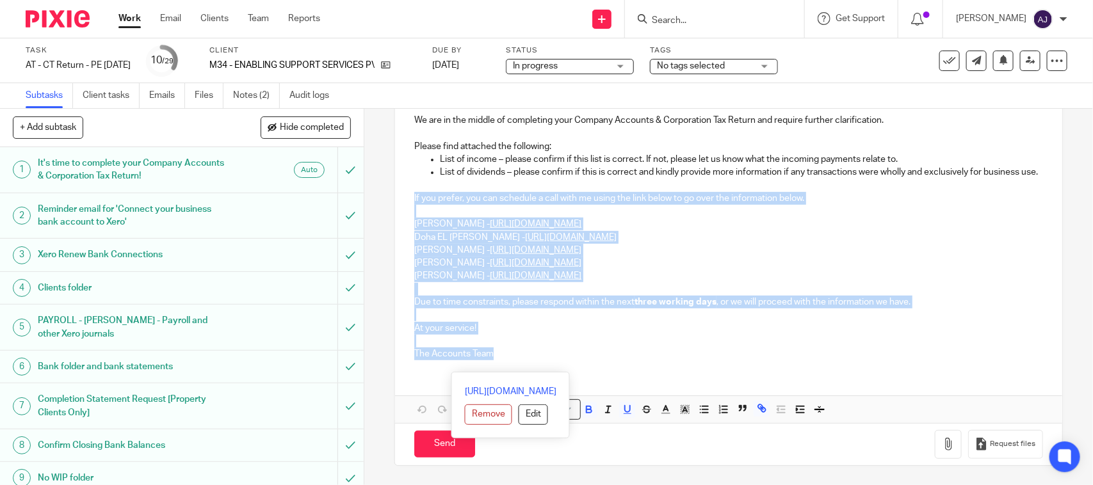
click at [655, 325] on p "At your service!" at bounding box center [728, 328] width 628 height 13
drag, startPoint x: 492, startPoint y: 357, endPoint x: 392, endPoint y: 174, distance: 209.2
click at [395, 176] on div "M34 - ENABLING SUPPORT SERVICES PVT LTD Dear Charles, We are in the middle of c…" at bounding box center [728, 209] width 667 height 321
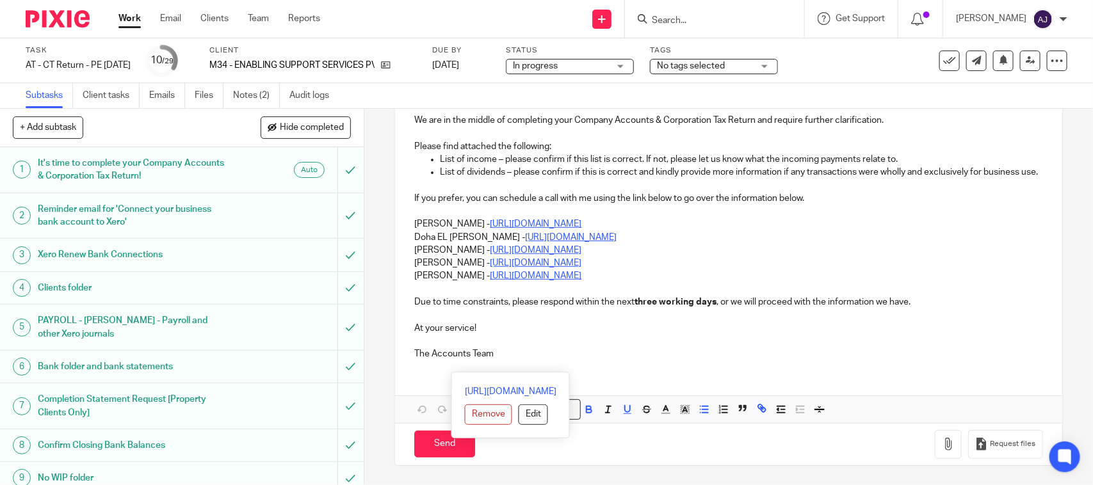
click at [404, 140] on div "M34 - ENABLING SUPPORT SERVICES PVT LTD Dear Charles, We are in the middle of c…" at bounding box center [728, 209] width 667 height 321
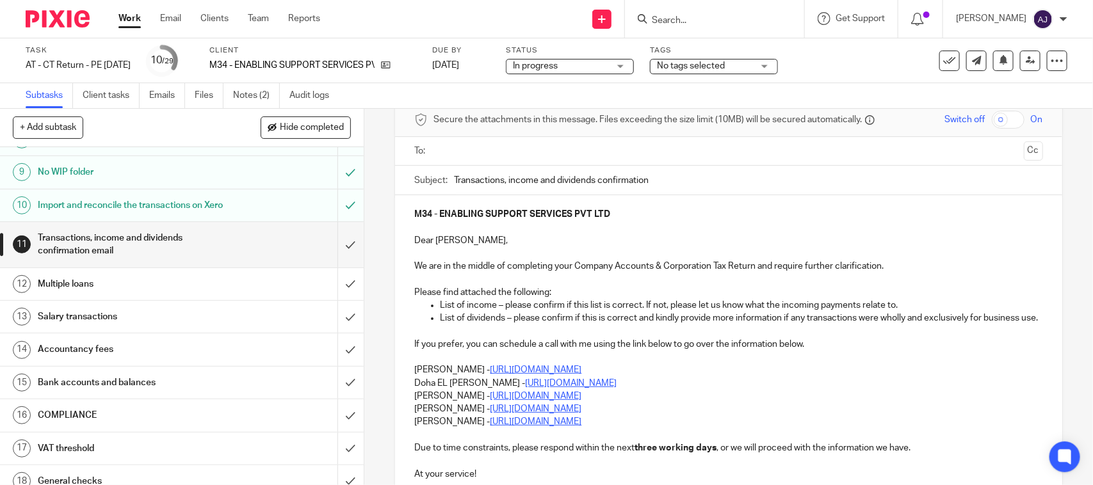
scroll to position [293, 0]
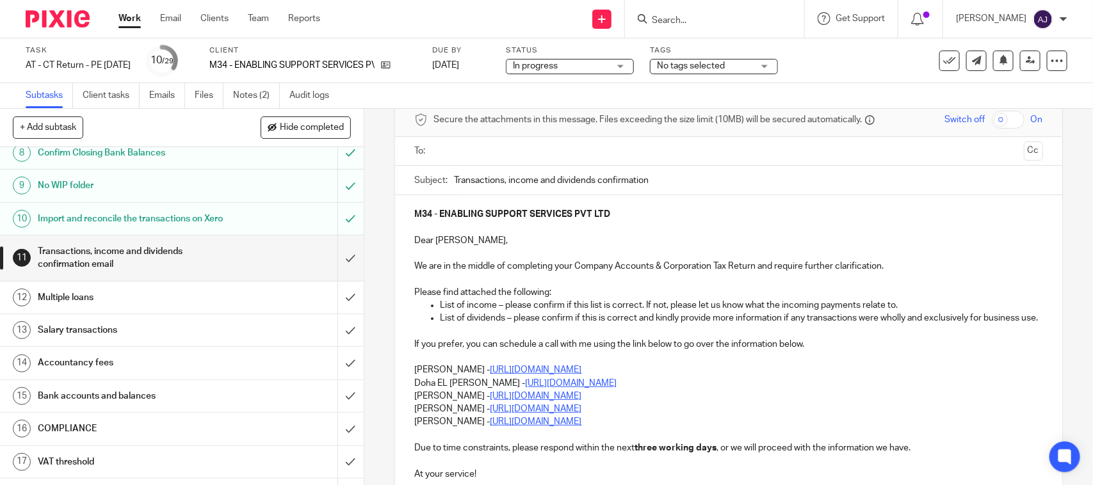
click at [370, 282] on div "11 Transactions, income and dividends confirmation email Manual email Secure th…" at bounding box center [728, 297] width 729 height 377
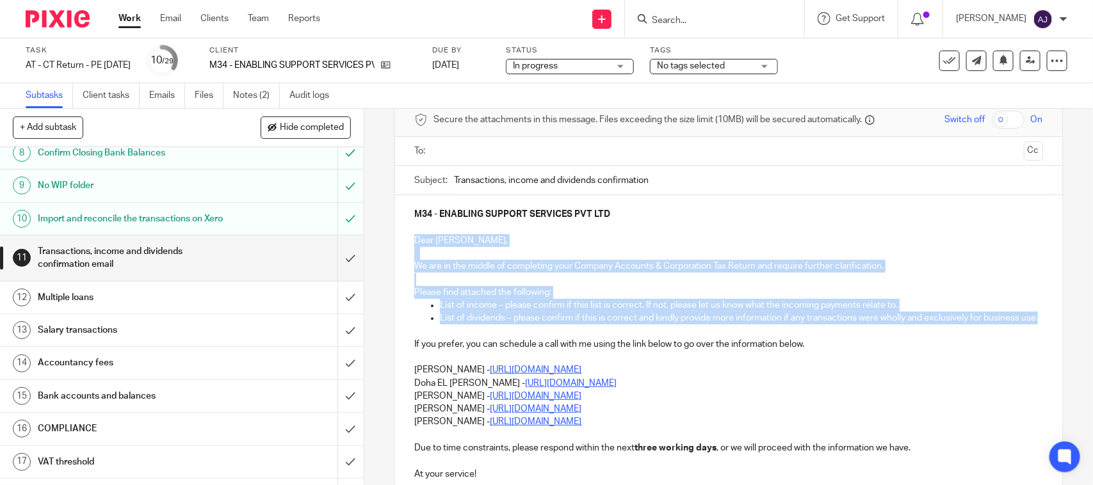
drag, startPoint x: 469, startPoint y: 334, endPoint x: 398, endPoint y: 237, distance: 119.7
click at [398, 237] on div "M34 - ENABLING SUPPORT SERVICES PVT LTD Dear Charles, We are in the middle of c…" at bounding box center [728, 355] width 667 height 321
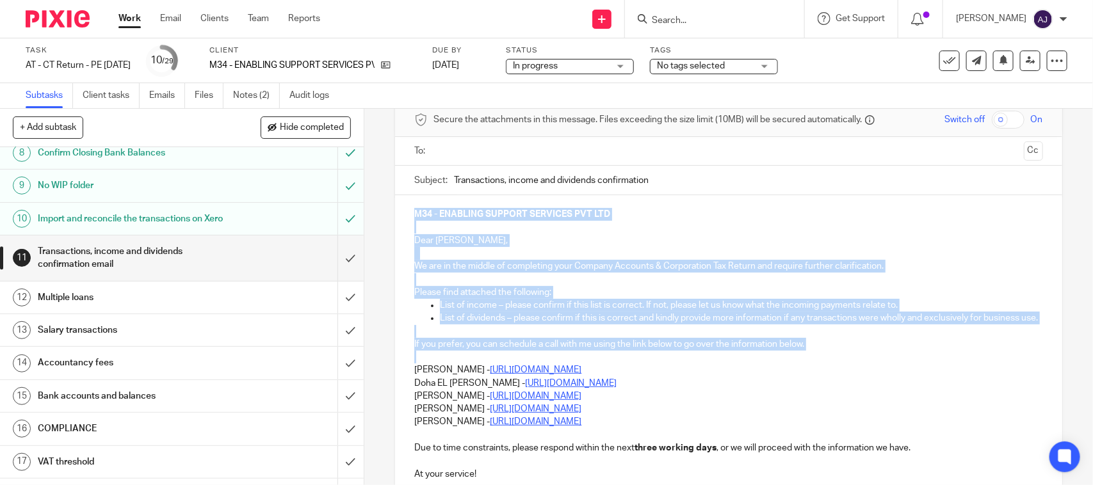
drag, startPoint x: 407, startPoint y: 211, endPoint x: 838, endPoint y: 364, distance: 457.2
click at [838, 364] on div "M34 - ENABLING SUPPORT SERVICES PVT LTD Dear Charles, We are in the middle of c…" at bounding box center [728, 355] width 667 height 321
click at [839, 364] on p at bounding box center [728, 357] width 628 height 13
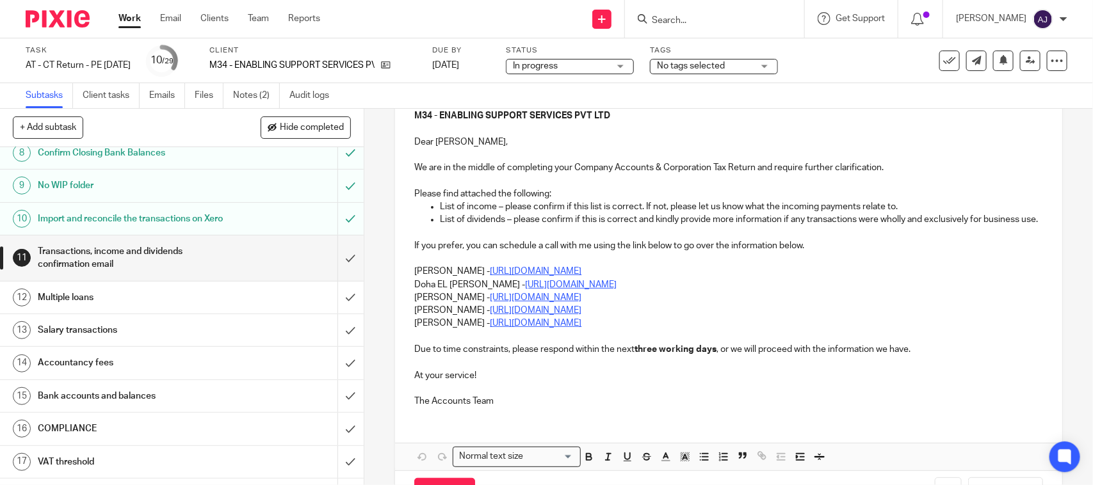
scroll to position [219, 0]
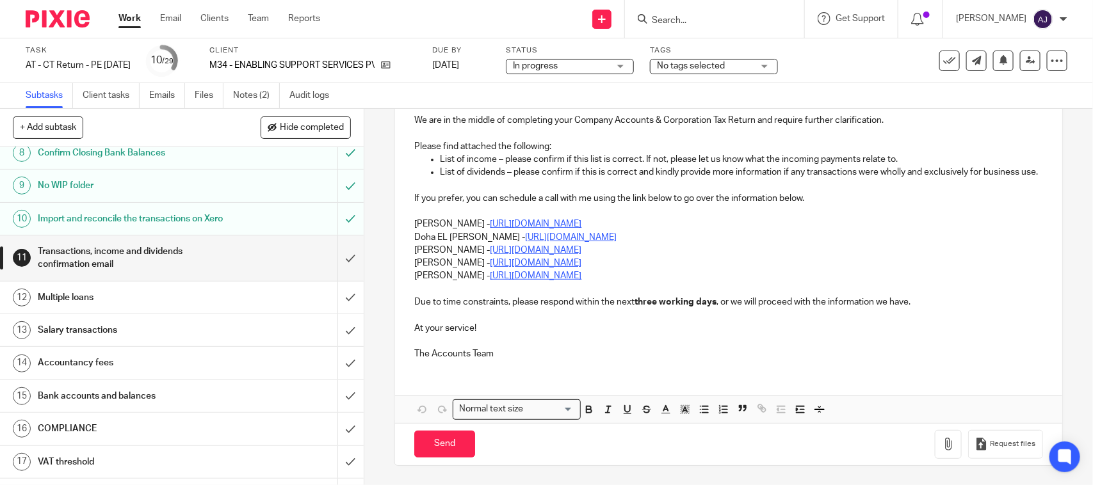
drag, startPoint x: 498, startPoint y: 362, endPoint x: 514, endPoint y: 347, distance: 22.7
click at [514, 347] on div "M34 - ENABLING SUPPORT SERVICES PVT LTD Dear Charles, We are in the middle of c…" at bounding box center [728, 209] width 667 height 321
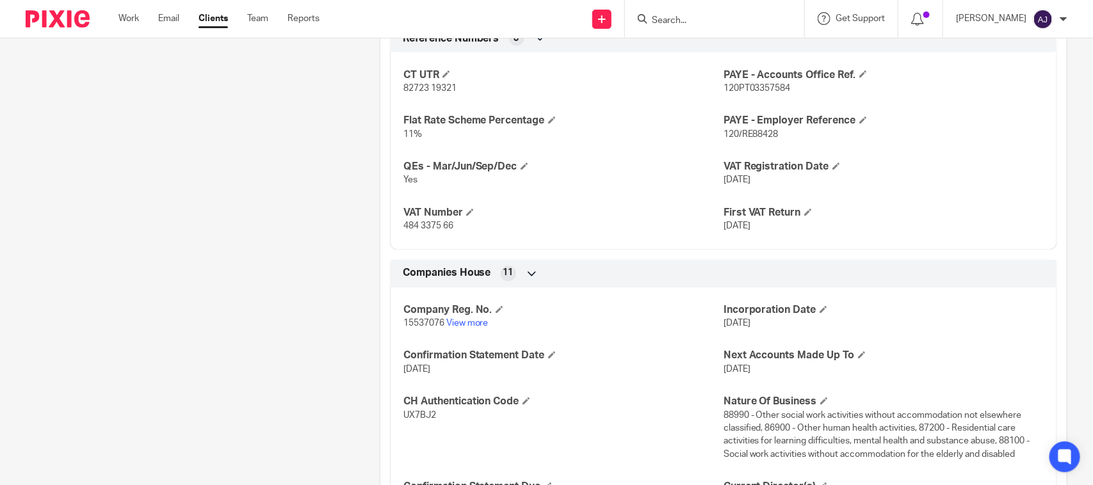
scroll to position [1041, 0]
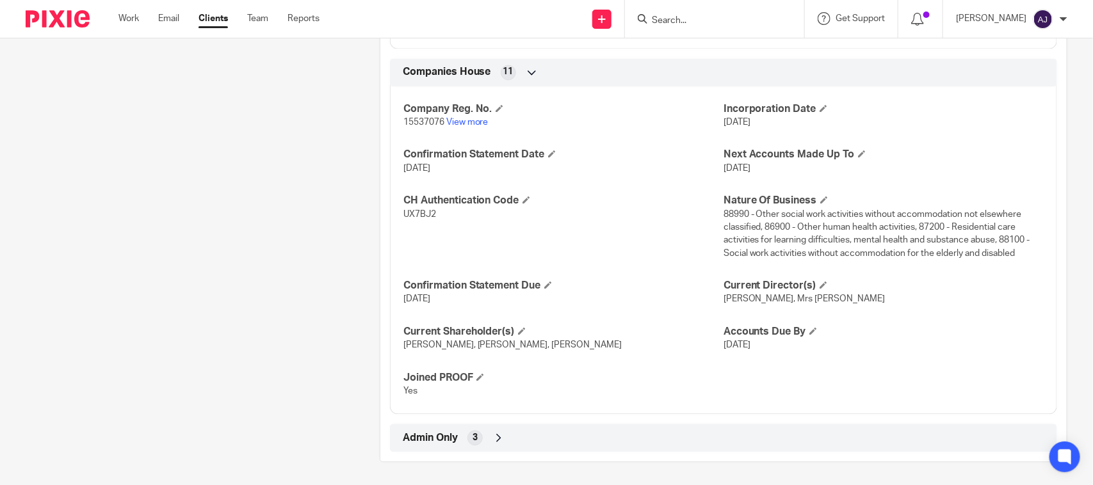
scroll to position [1220, 0]
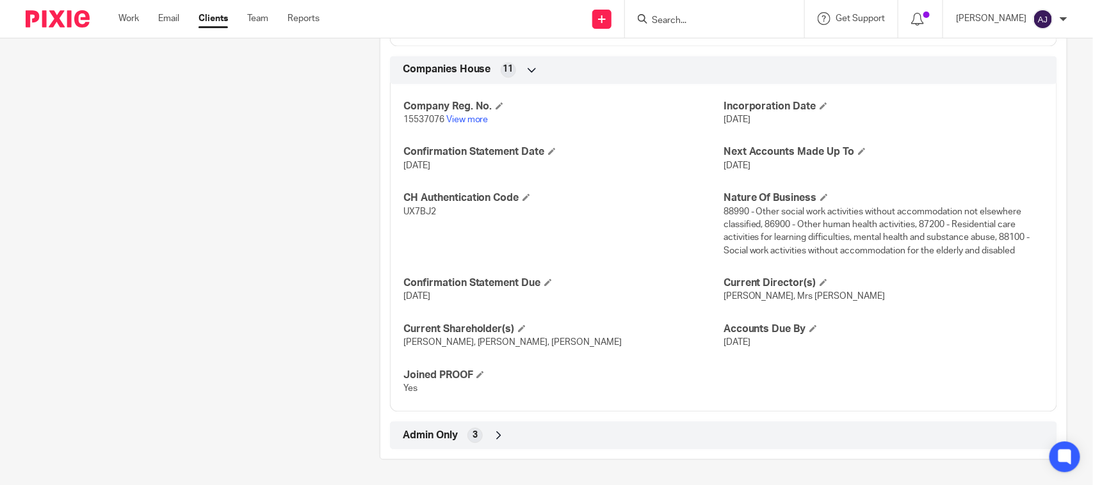
drag, startPoint x: 808, startPoint y: 353, endPoint x: 320, endPoint y: 97, distance: 550.6
click at [439, 400] on div "Company Reg. No. 15537076 View more Incorporation Date 2 Mar 2024 Confirmation …" at bounding box center [723, 243] width 667 height 338
drag, startPoint x: 439, startPoint y: 400, endPoint x: 331, endPoint y: 142, distance: 280.5
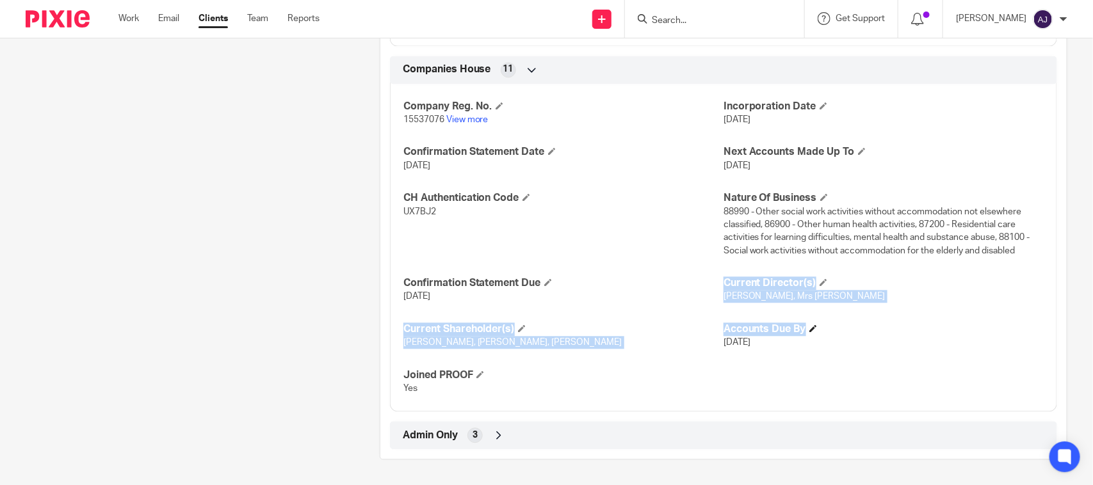
drag, startPoint x: 713, startPoint y: 298, endPoint x: 1016, endPoint y: 335, distance: 305.1
click at [1016, 335] on div "Company Reg. No. 15537076 View more Incorporation Date 2 Mar 2024 Confirmation …" at bounding box center [723, 243] width 667 height 338
click at [1016, 335] on h4 "Accounts Due By" at bounding box center [884, 329] width 320 height 13
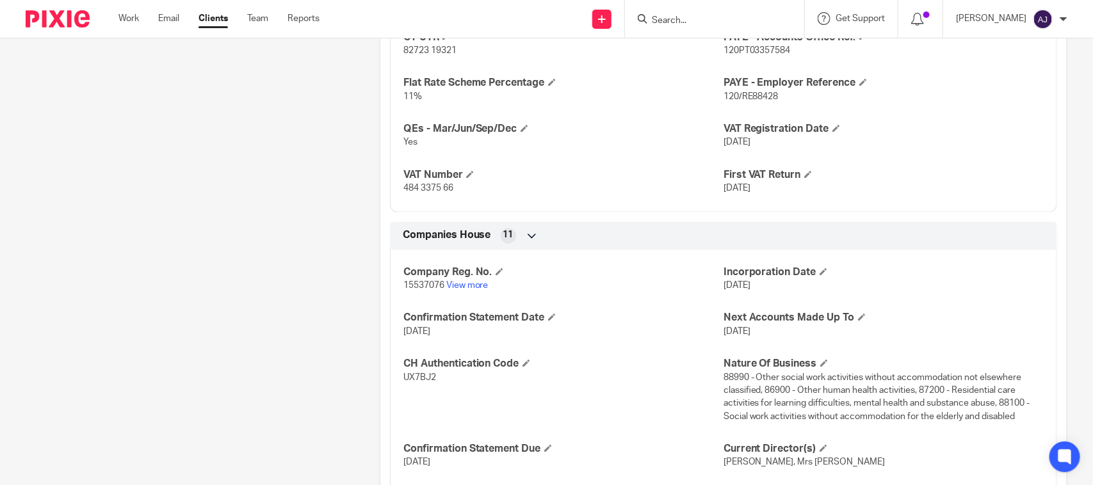
scroll to position [820, 0]
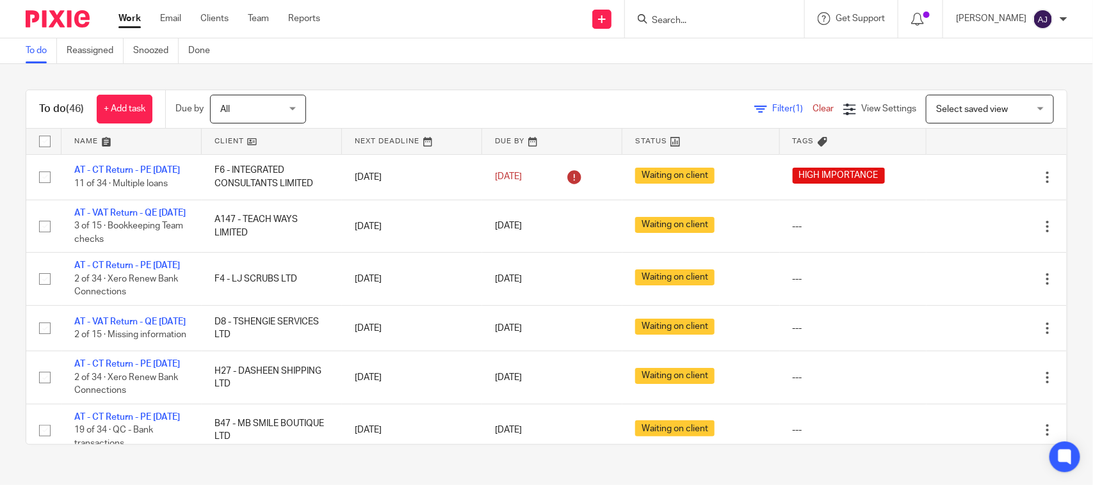
scroll to position [160, 0]
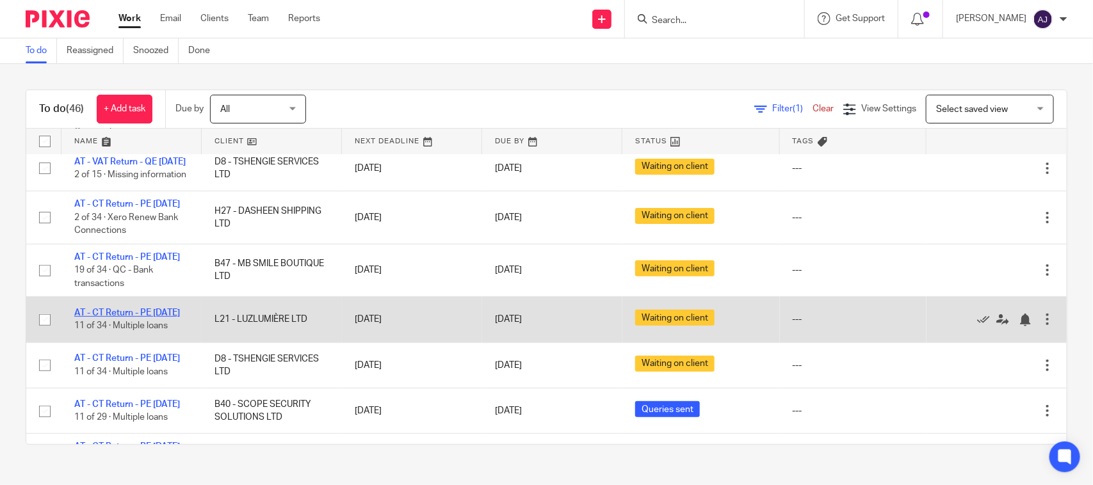
click at [110, 318] on link "AT - CT Return - PE [DATE]" at bounding box center [127, 313] width 106 height 9
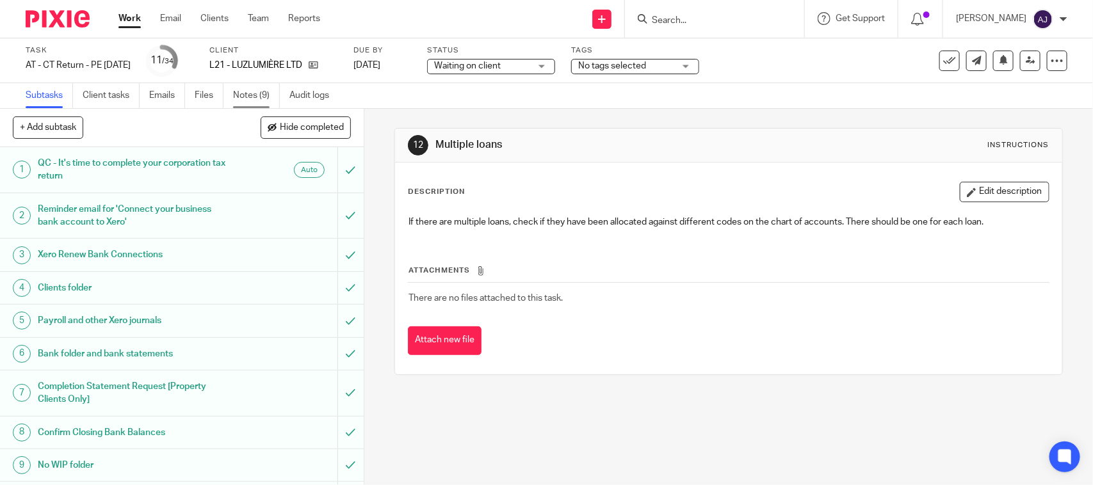
click at [250, 94] on link "Notes (9)" at bounding box center [256, 95] width 47 height 25
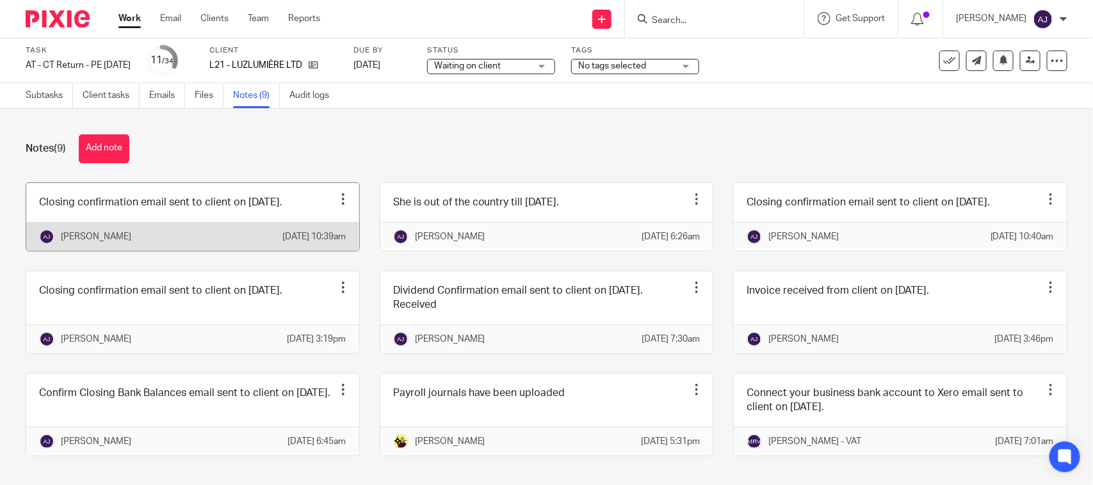
click at [219, 218] on link at bounding box center [192, 217] width 333 height 68
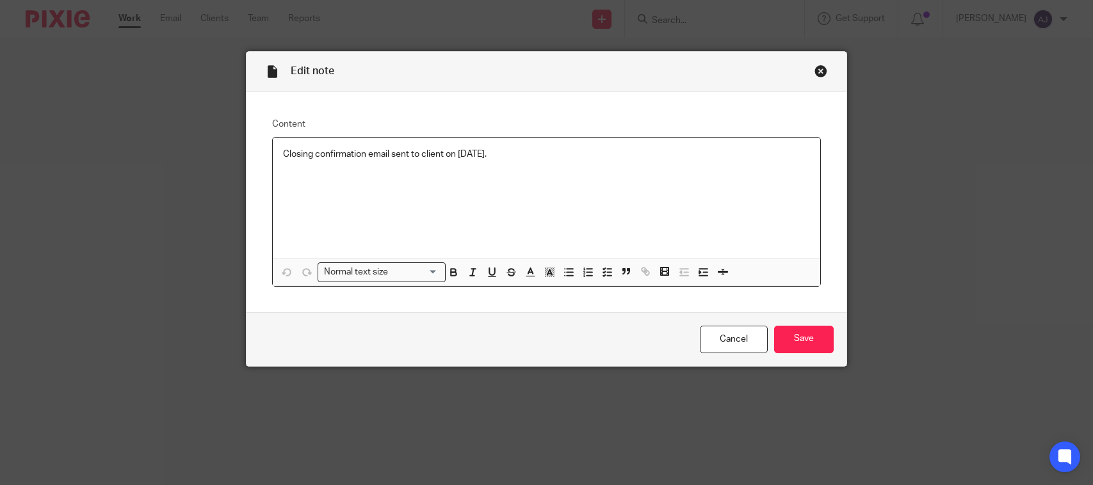
click at [558, 147] on div "Closing confirmation email sent to client on [DATE]." at bounding box center [547, 198] width 548 height 121
click at [812, 339] on input "Save" at bounding box center [804, 340] width 60 height 28
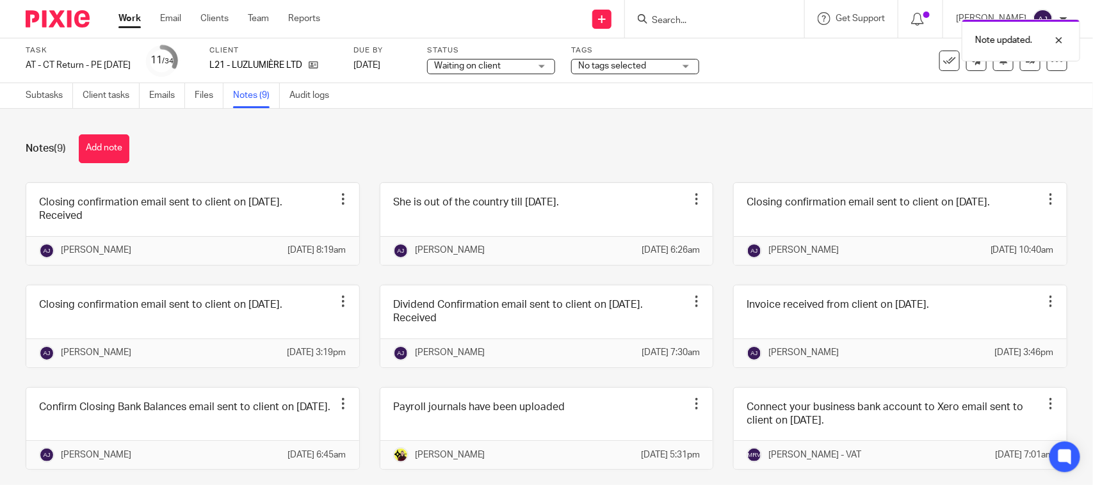
click at [548, 61] on div "Note updated." at bounding box center [814, 37] width 534 height 49
click at [530, 69] on span "Waiting on client" at bounding box center [482, 66] width 96 height 13
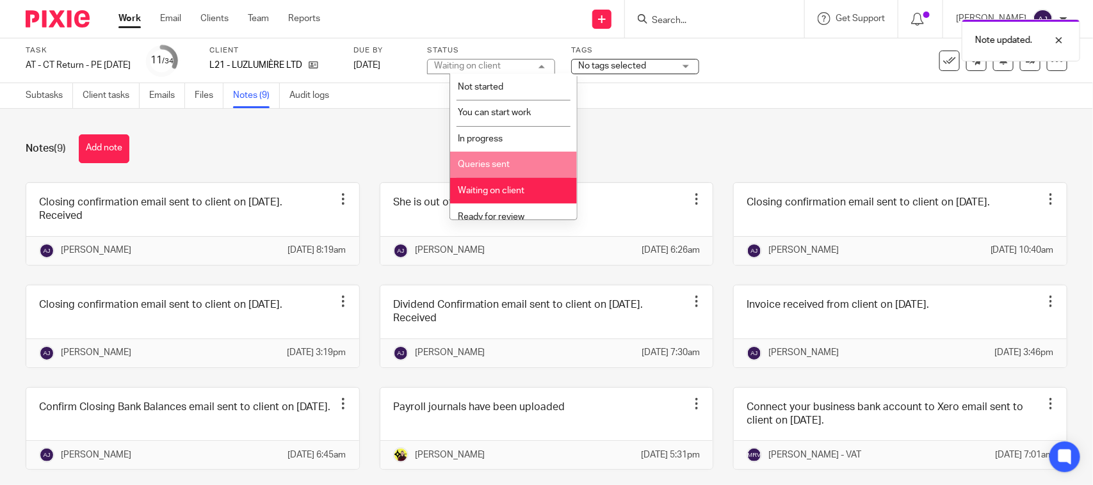
click at [525, 144] on li "In progress" at bounding box center [513, 139] width 127 height 26
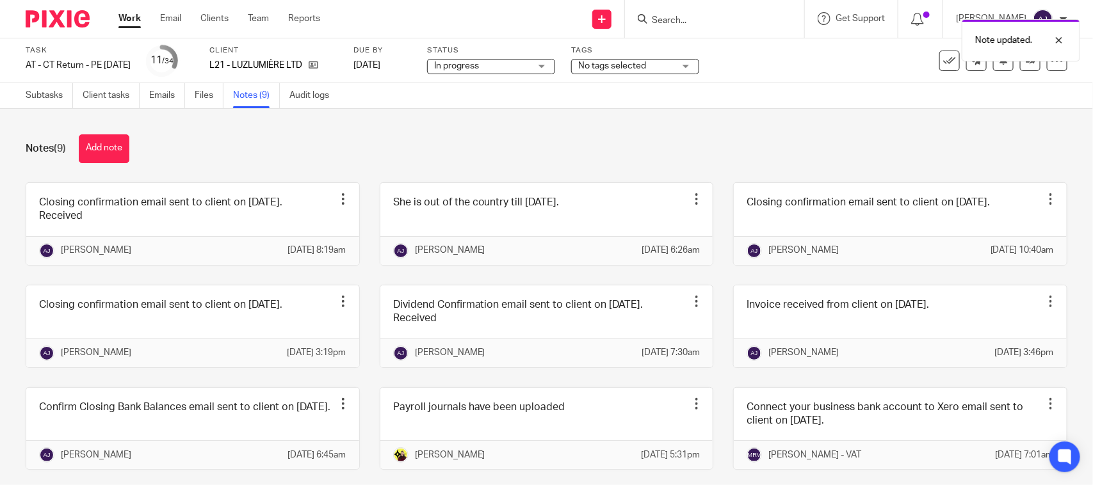
click at [548, 135] on div "Notes (9) Add note" at bounding box center [547, 149] width 1042 height 29
click at [53, 90] on link "Subtasks" at bounding box center [49, 95] width 47 height 25
